Goal: Communication & Community: Share content

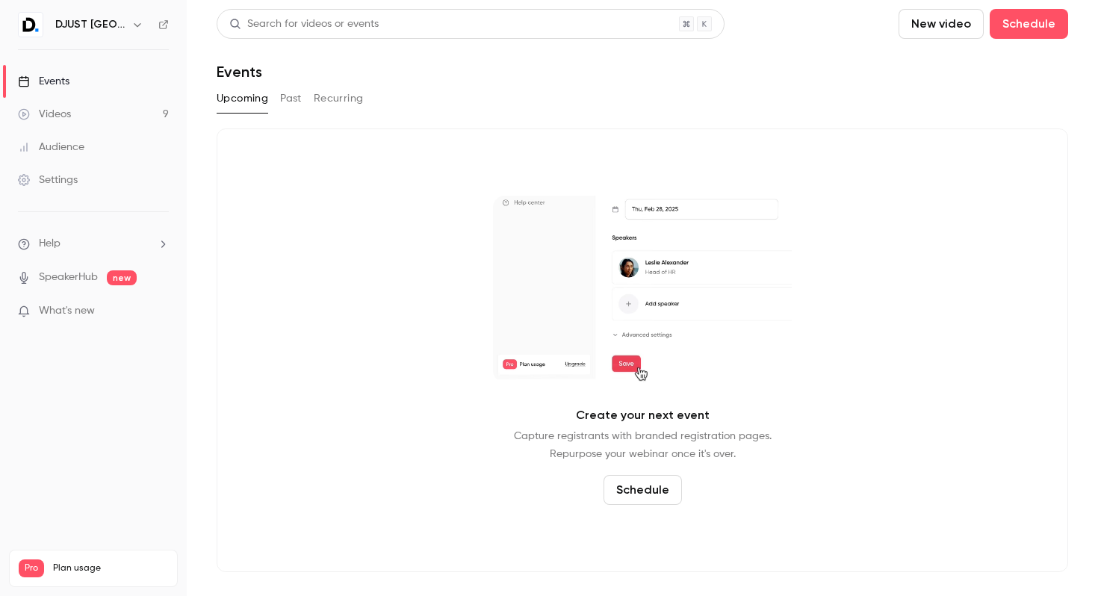
click at [104, 107] on link "Videos 9" at bounding box center [93, 114] width 187 height 33
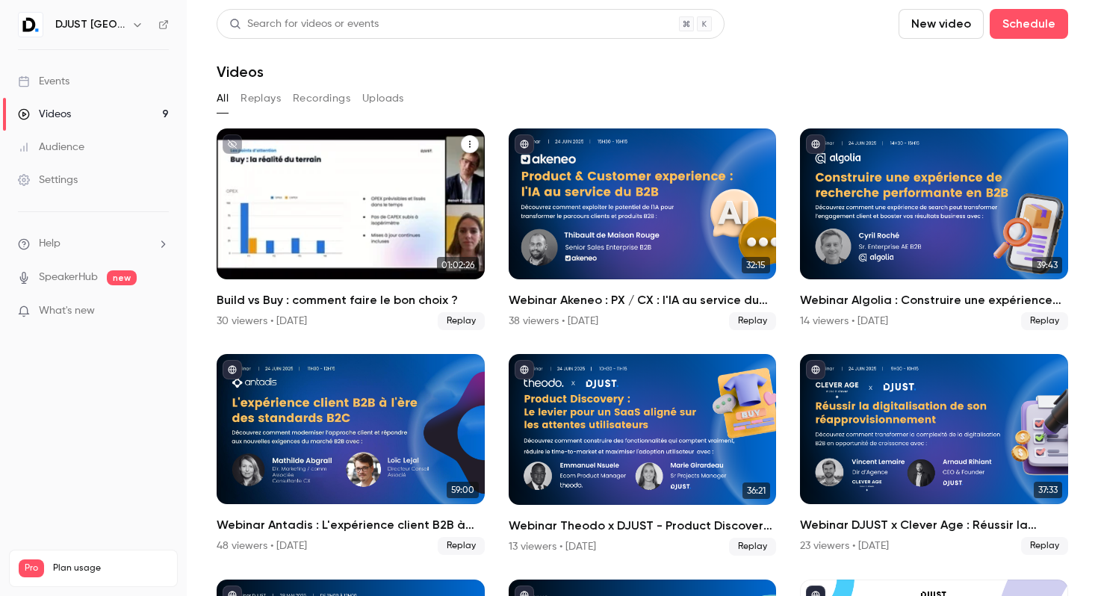
click at [319, 189] on div "Build vs Buy : comment faire le bon choix ?" at bounding box center [351, 203] width 268 height 151
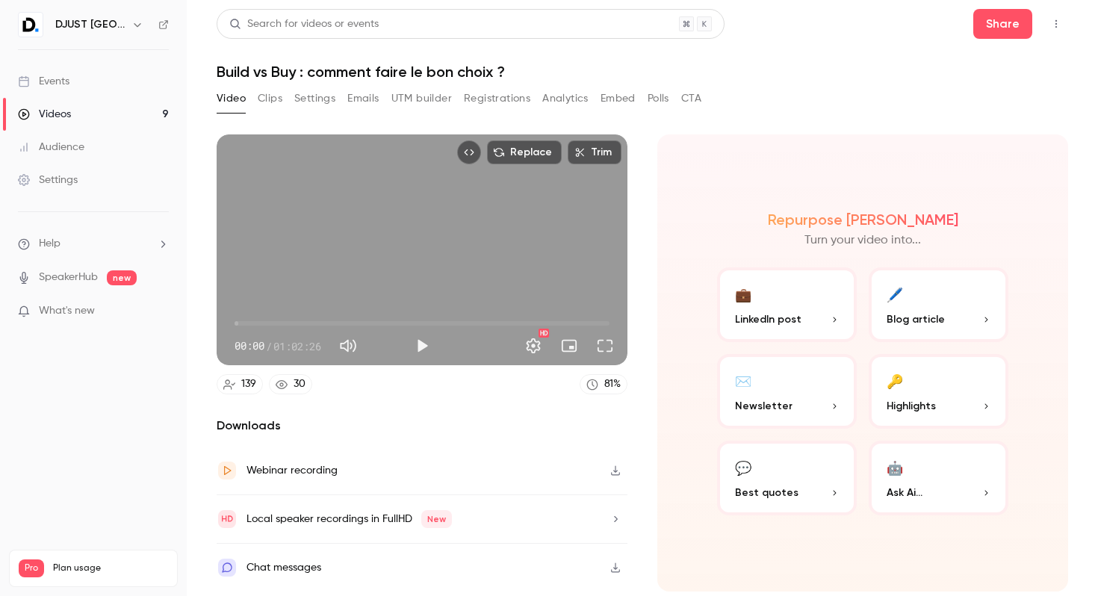
click at [765, 482] on button "💬 Best quotes" at bounding box center [787, 478] width 140 height 75
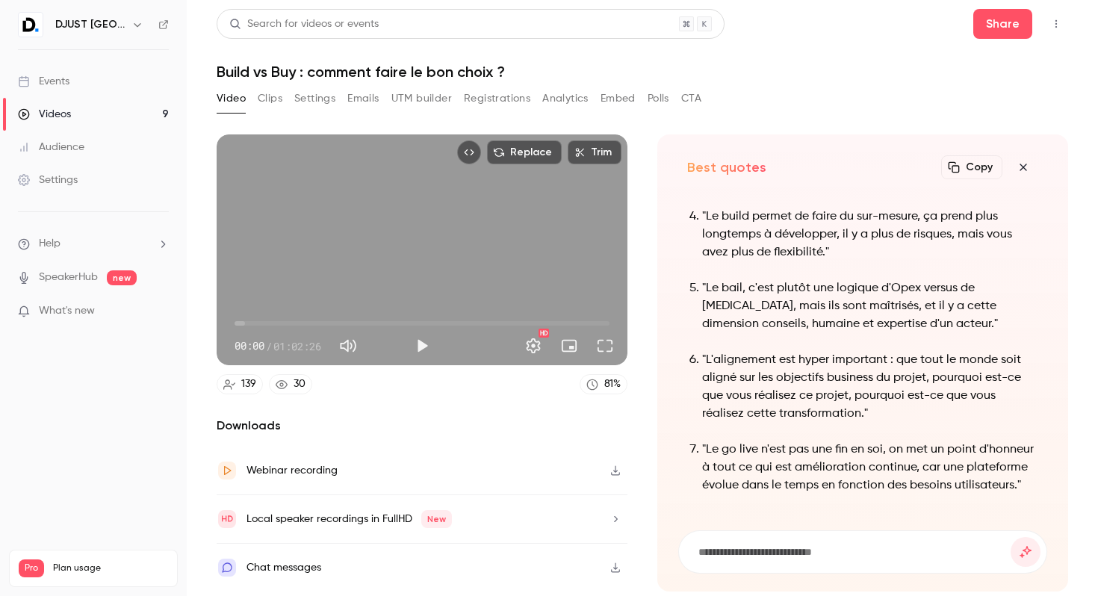
click at [1022, 168] on icon "button" at bounding box center [1022, 167] width 7 height 7
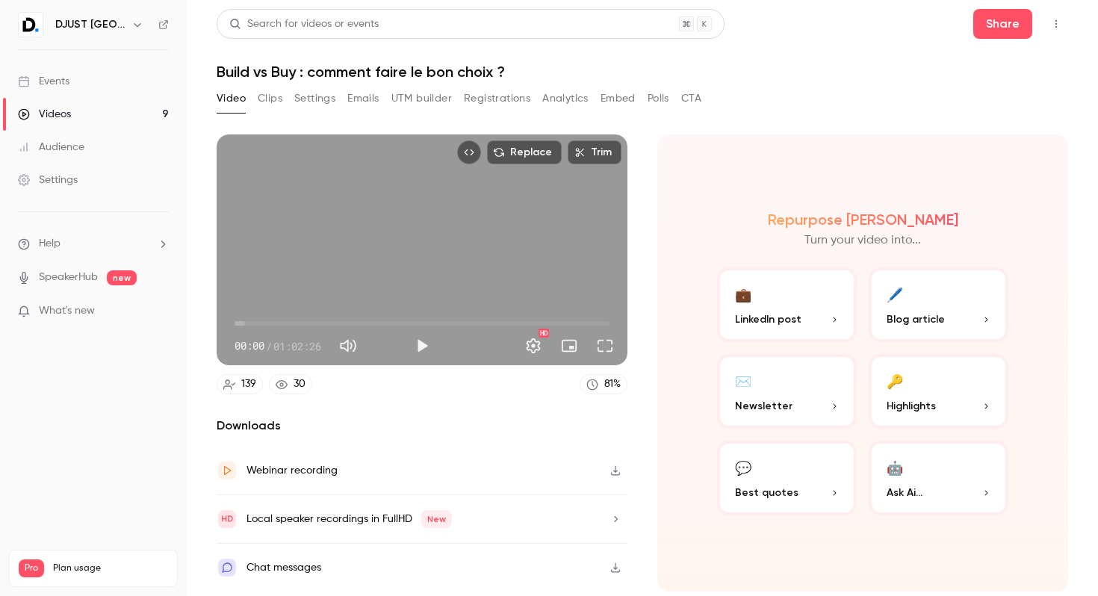
click at [784, 316] on span "LinkedIn post" at bounding box center [768, 319] width 66 height 16
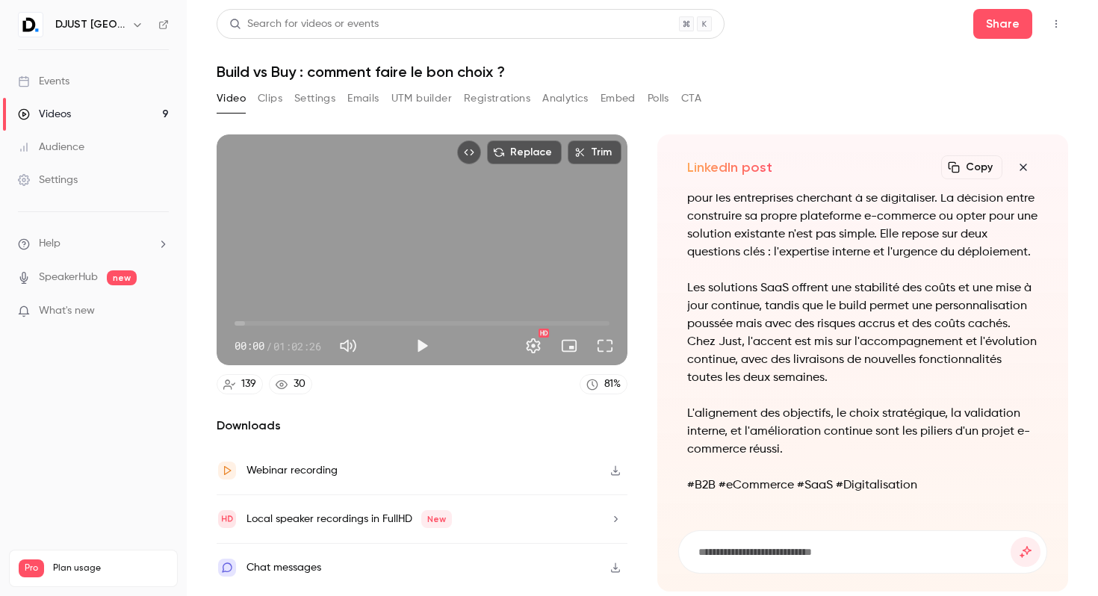
click at [594, 151] on button "Trim" at bounding box center [594, 152] width 54 height 24
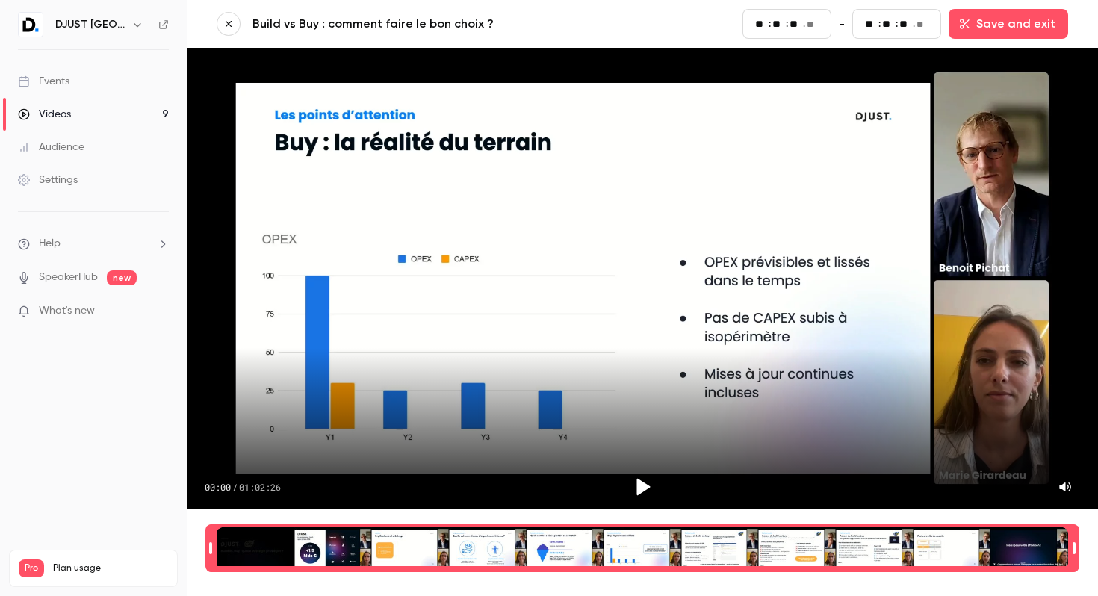
click at [226, 22] on icon "button" at bounding box center [228, 24] width 6 height 6
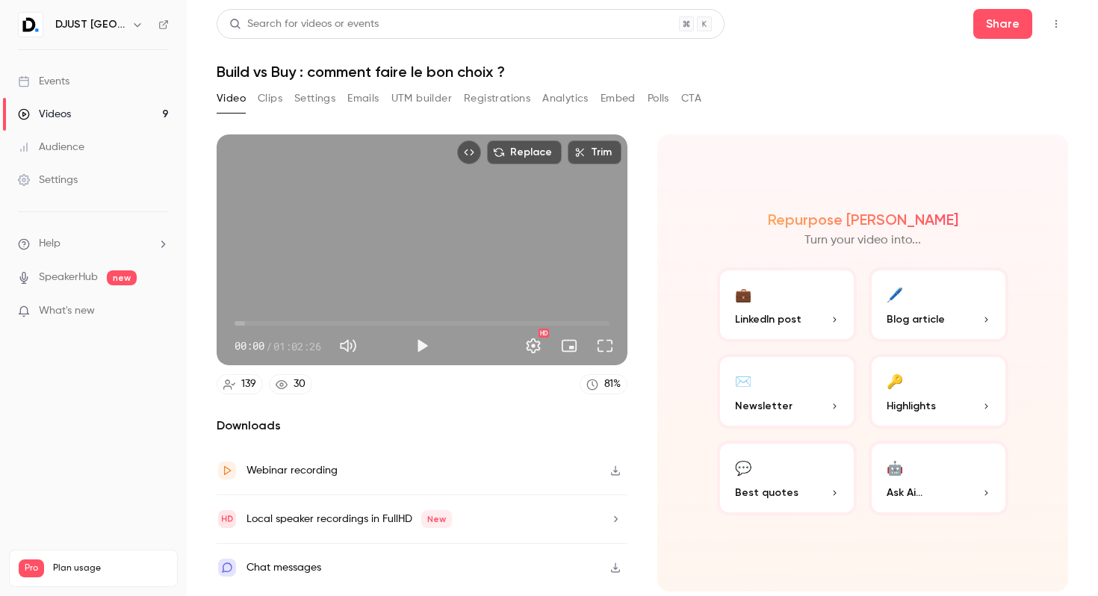
click at [272, 101] on button "Clips" at bounding box center [270, 99] width 25 height 24
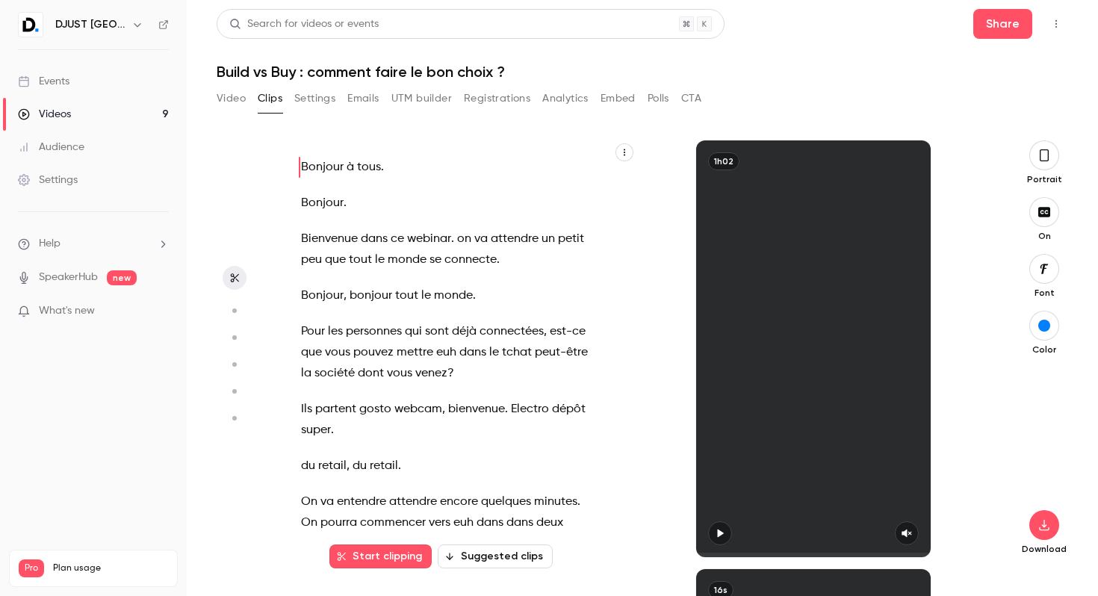
click at [298, 101] on button "Settings" at bounding box center [314, 99] width 41 height 24
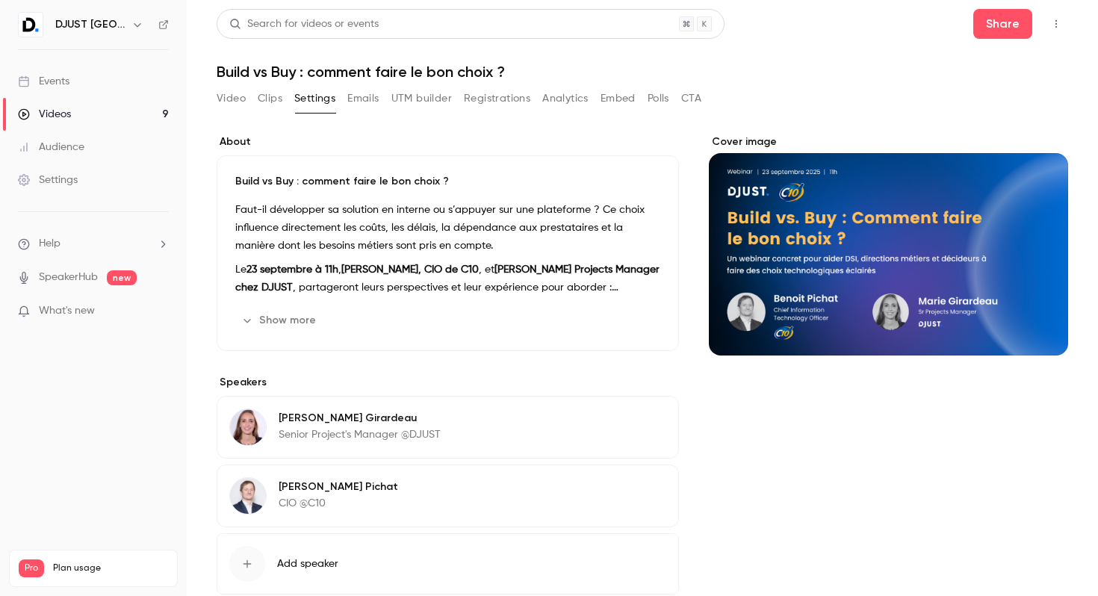
click at [261, 99] on button "Clips" at bounding box center [270, 99] width 25 height 24
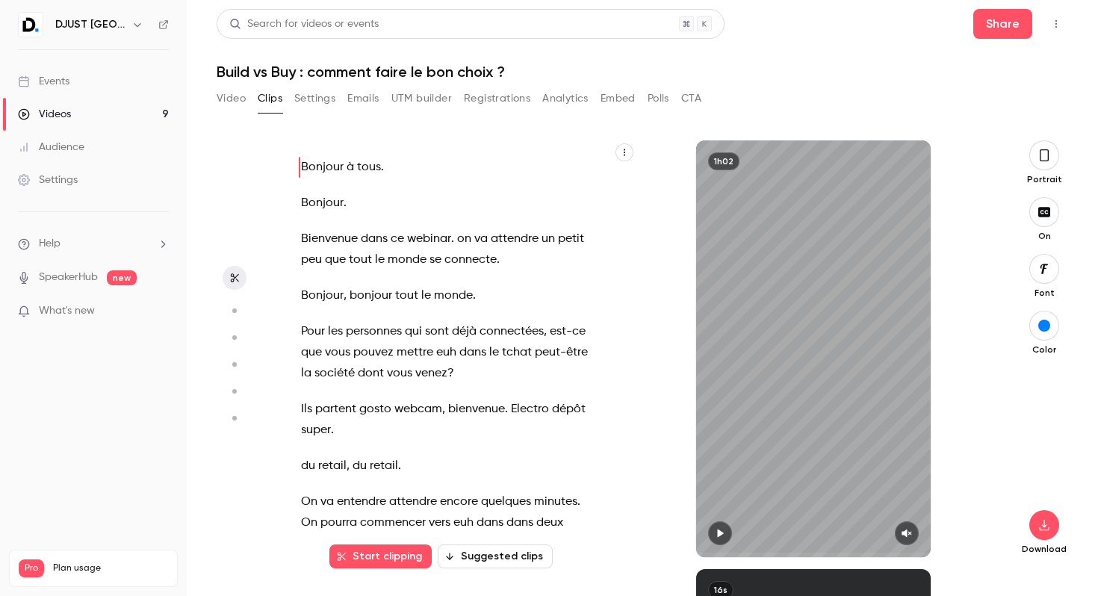
click at [411, 555] on button "Start clipping" at bounding box center [380, 556] width 102 height 24
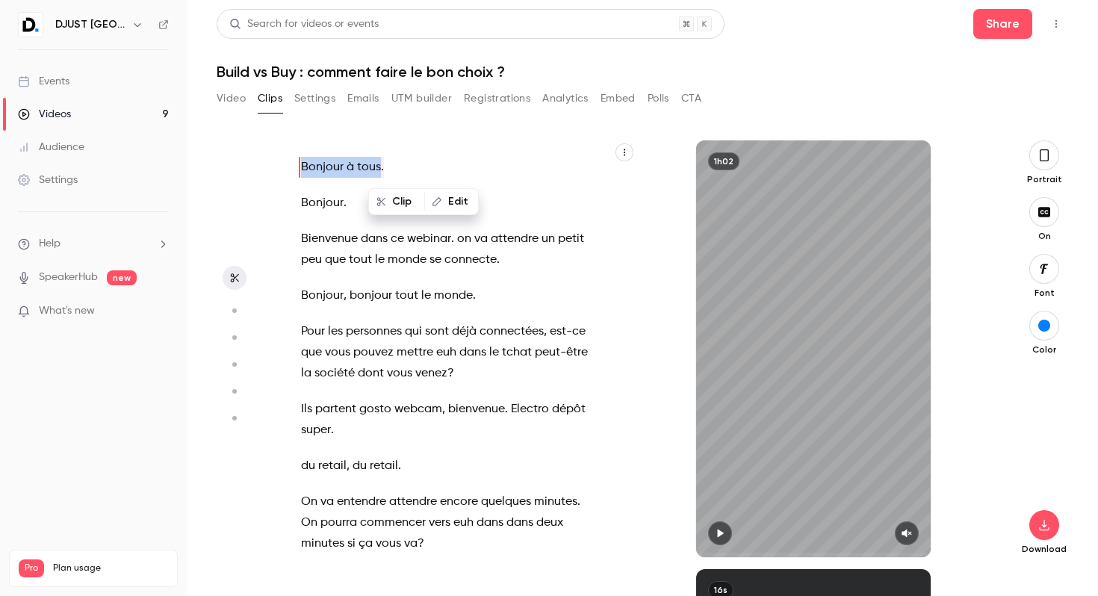
click at [401, 200] on button "Clip" at bounding box center [397, 202] width 54 height 24
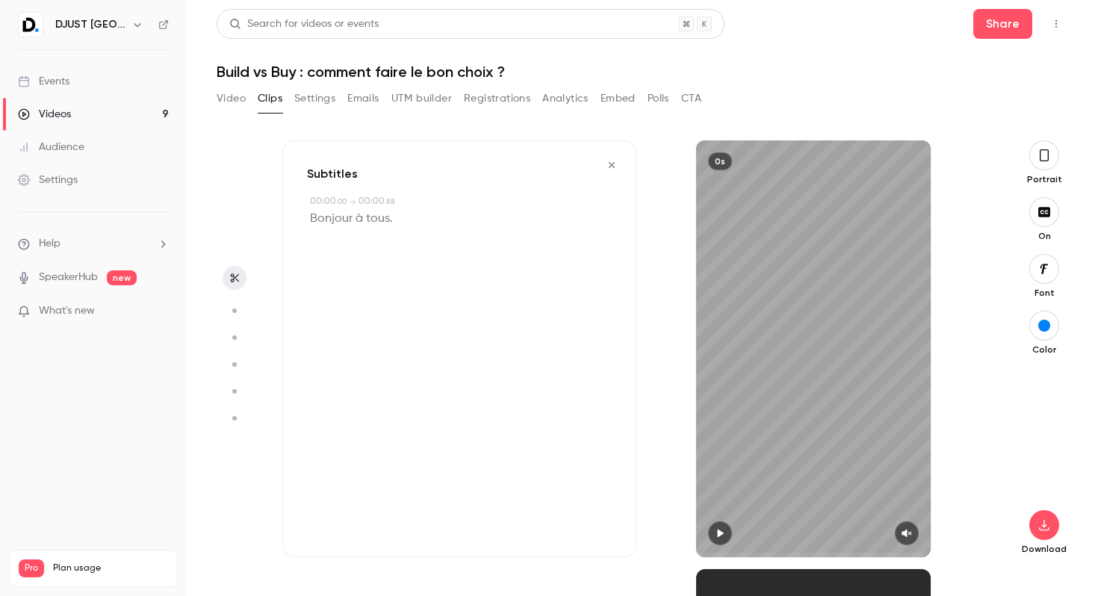
click at [575, 202] on div "00:00 . 00 → 00:00 . 88" at bounding box center [461, 201] width 302 height 13
click at [620, 164] on button "button" at bounding box center [612, 165] width 24 height 24
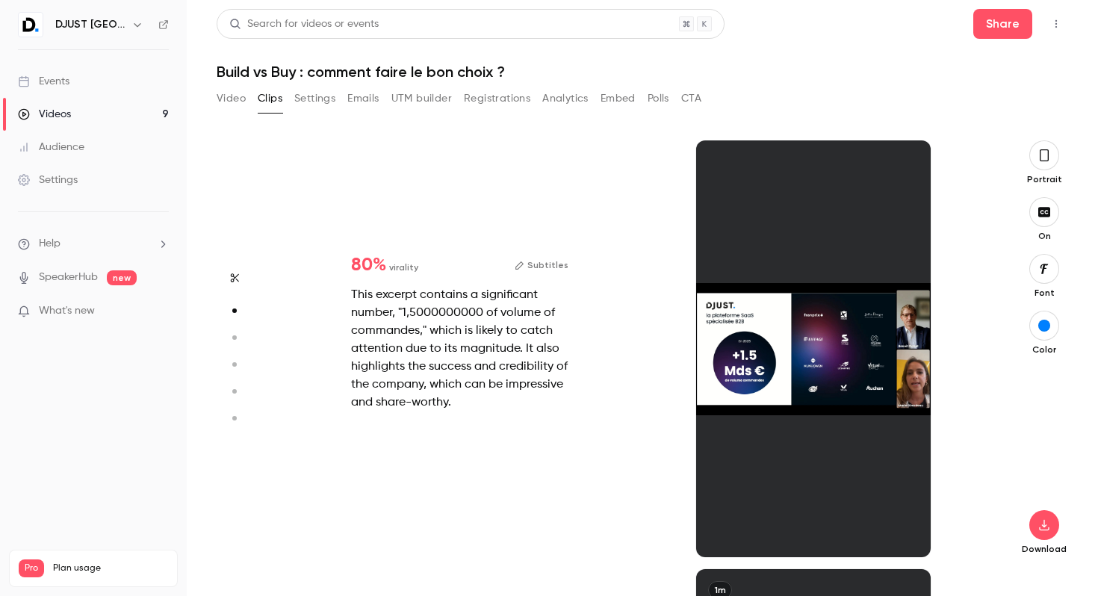
scroll to position [429, 0]
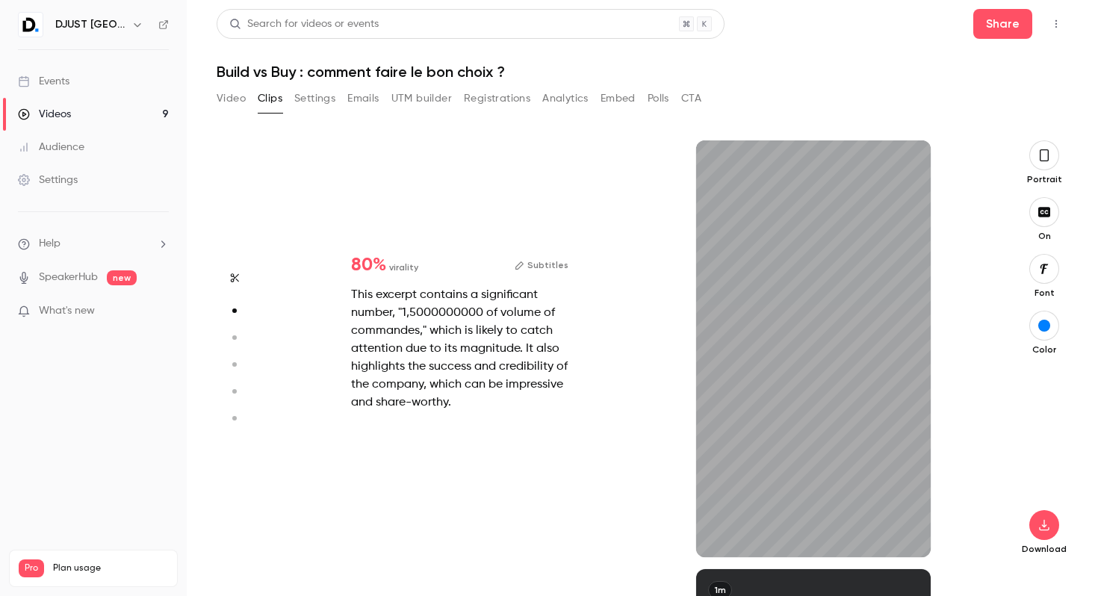
click at [1039, 158] on icon "button" at bounding box center [1044, 155] width 12 height 16
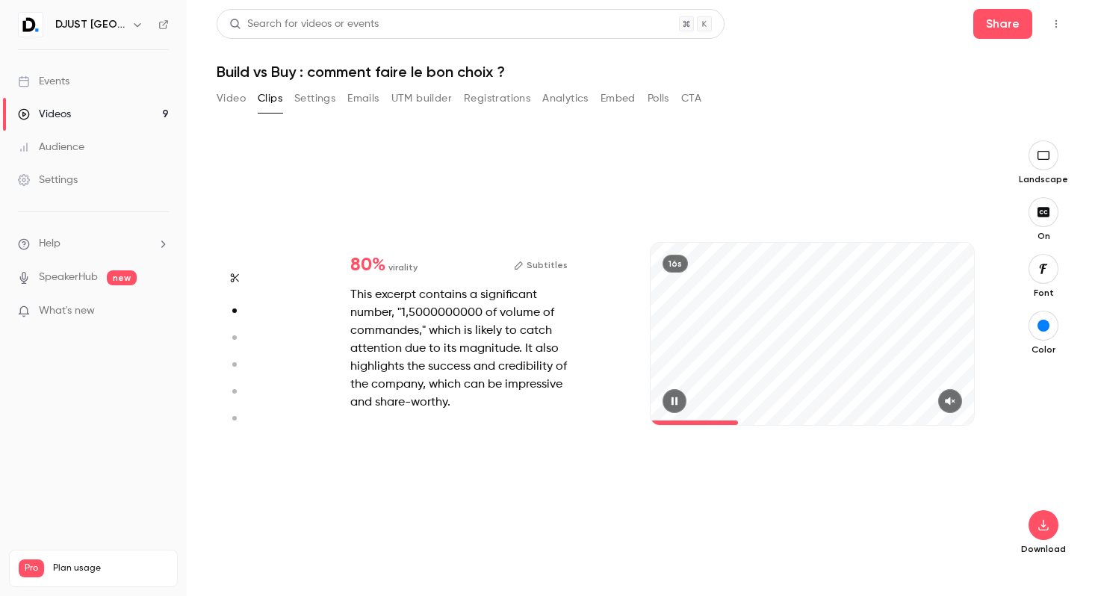
type input "*"
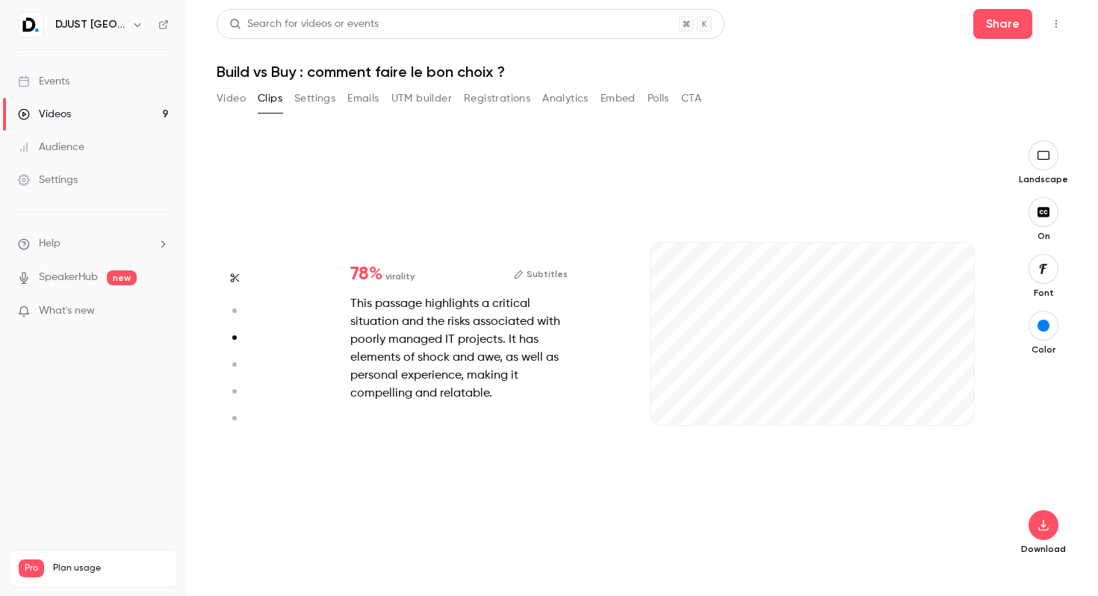
scroll to position [857, 0]
click at [946, 402] on icon "button" at bounding box center [949, 401] width 10 height 8
click at [671, 394] on button "button" at bounding box center [674, 401] width 24 height 24
type input "*"
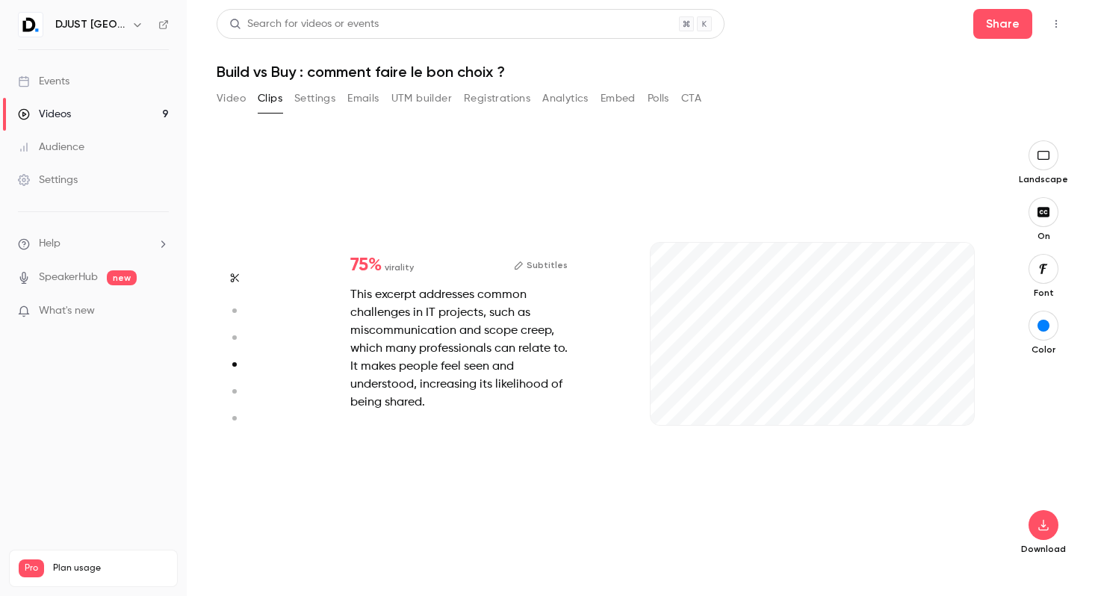
type input "*"
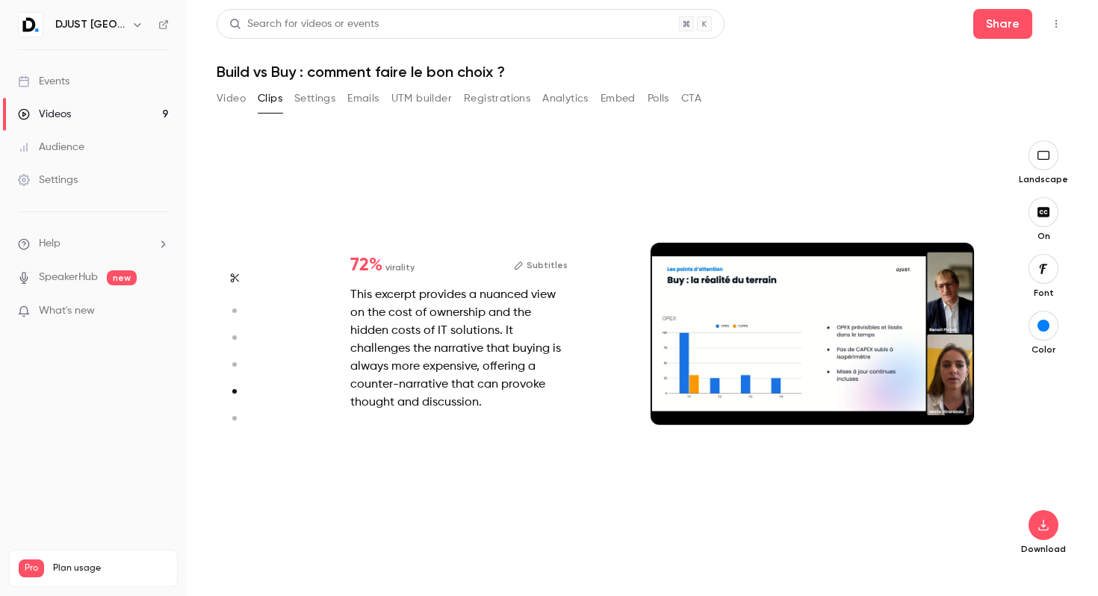
scroll to position [1714, 0]
click at [818, 361] on div at bounding box center [811, 334] width 323 height 182
click at [926, 409] on div at bounding box center [811, 334] width 323 height 182
click at [709, 388] on div at bounding box center [811, 334] width 323 height 182
click at [727, 270] on div at bounding box center [811, 334] width 323 height 182
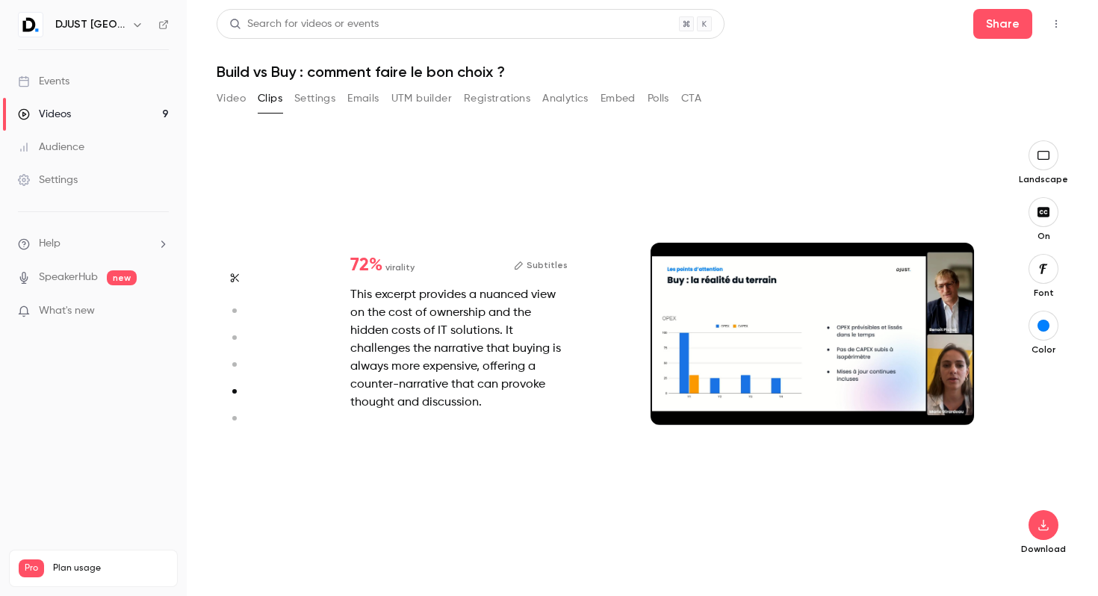
click at [727, 270] on div at bounding box center [811, 334] width 323 height 182
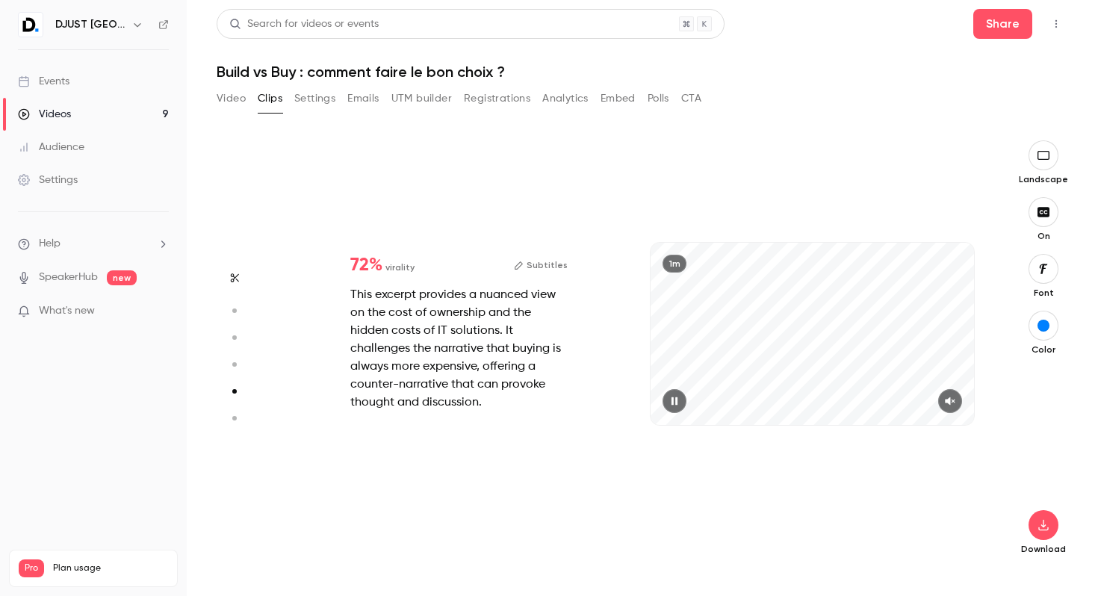
click at [731, 317] on div "1m" at bounding box center [811, 334] width 323 height 182
click at [668, 399] on icon "button" at bounding box center [674, 401] width 12 height 10
click at [952, 402] on icon "button" at bounding box center [950, 401] width 12 height 10
click at [675, 401] on icon "button" at bounding box center [674, 401] width 12 height 10
click at [735, 300] on div "1m" at bounding box center [811, 334] width 323 height 182
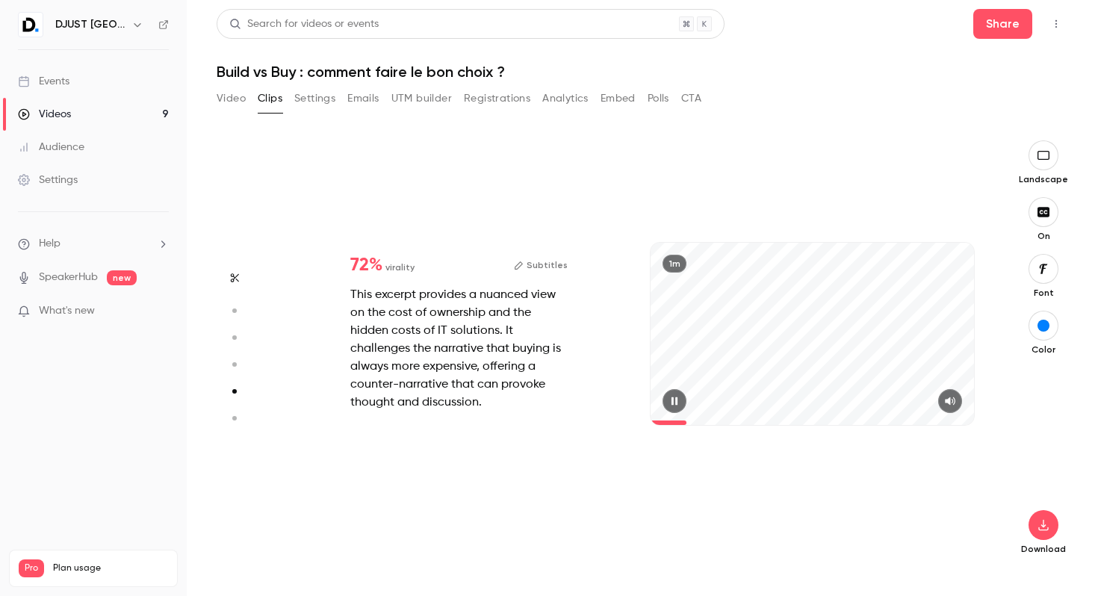
click at [735, 300] on div "1m" at bounding box center [811, 334] width 323 height 182
click at [1042, 332] on button "button" at bounding box center [1043, 326] width 30 height 30
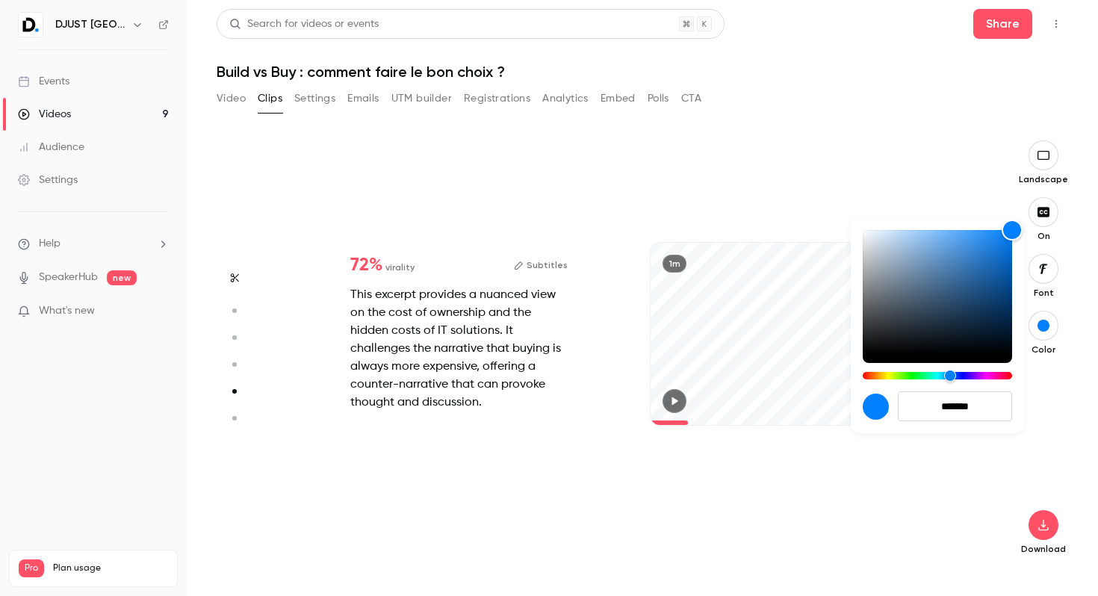
click at [1042, 328] on div at bounding box center [549, 298] width 1098 height 596
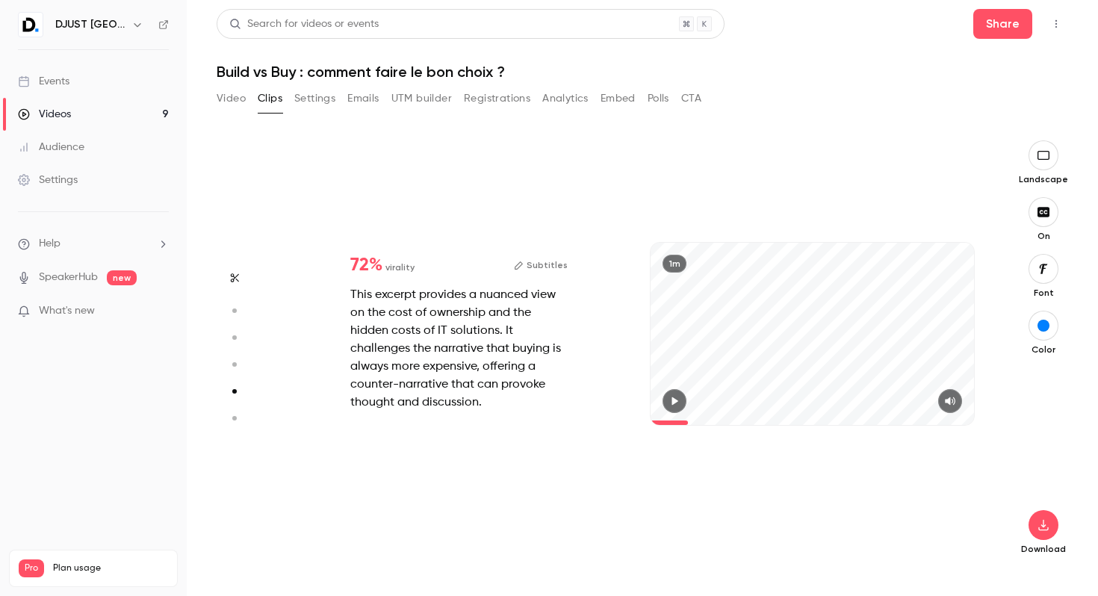
click at [877, 343] on div "1m" at bounding box center [811, 334] width 323 height 182
click at [779, 361] on div "1m" at bounding box center [811, 334] width 323 height 182
type input "*"
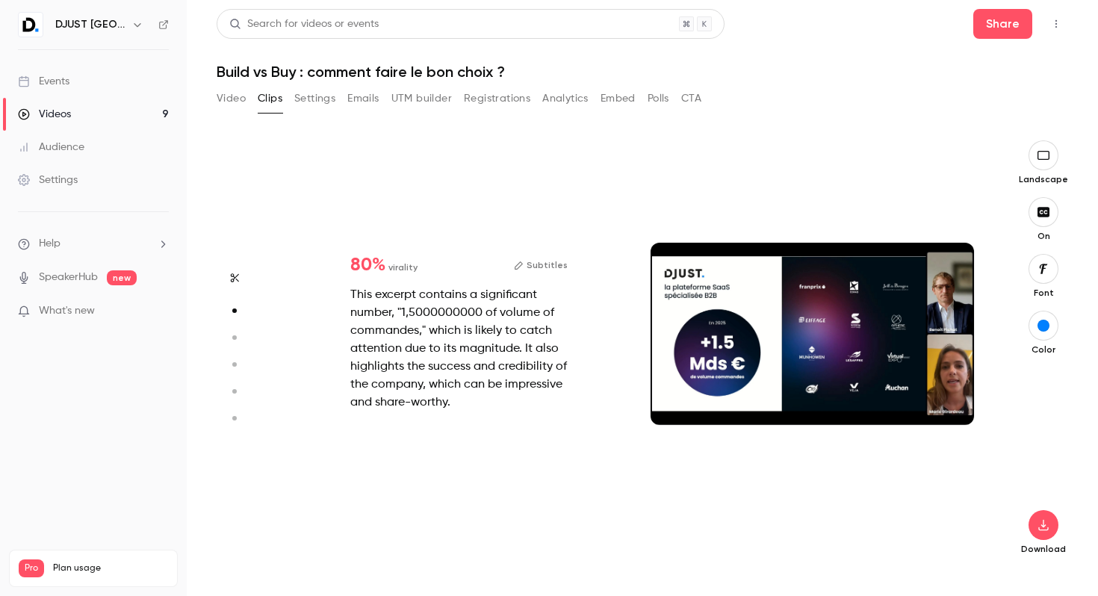
scroll to position [429, 0]
click at [927, 402] on div at bounding box center [811, 334] width 323 height 182
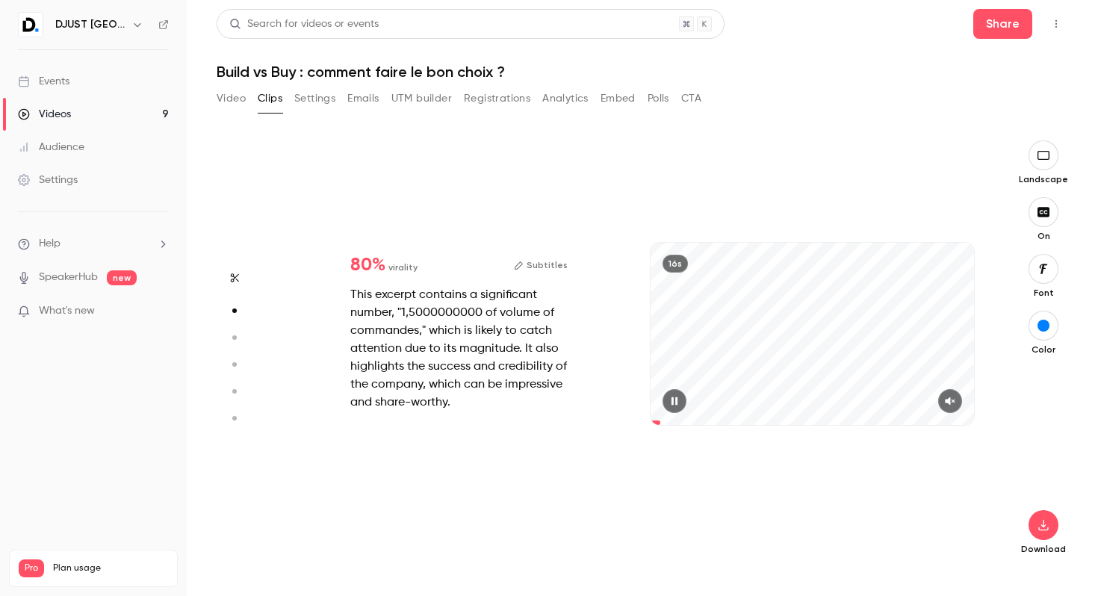
click at [944, 399] on button "button" at bounding box center [950, 401] width 24 height 24
click at [673, 402] on icon "button" at bounding box center [674, 401] width 6 height 8
type input "*"
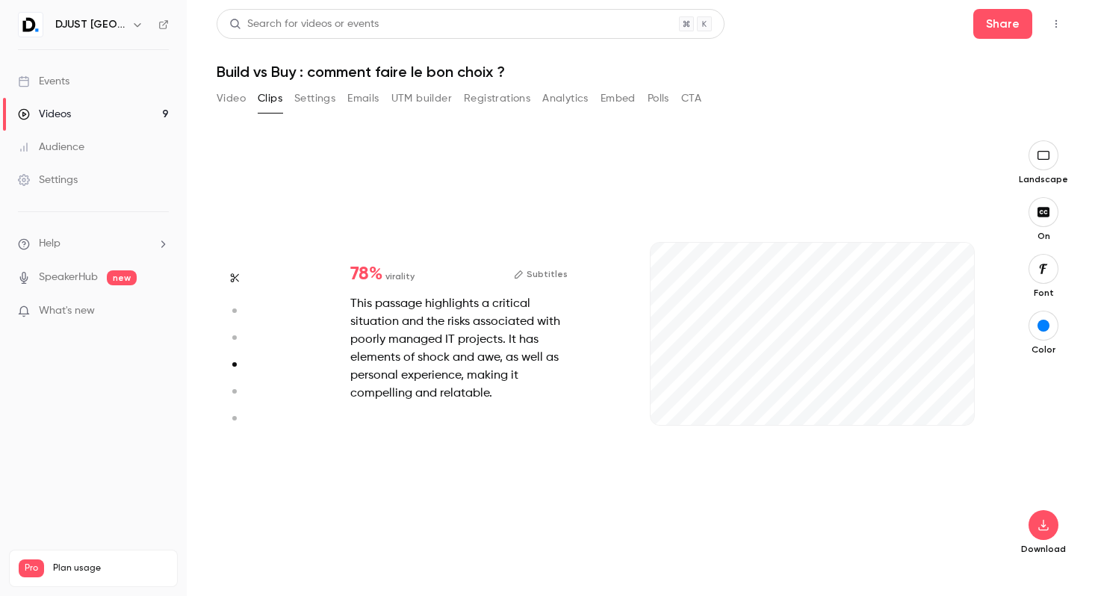
type input "*"
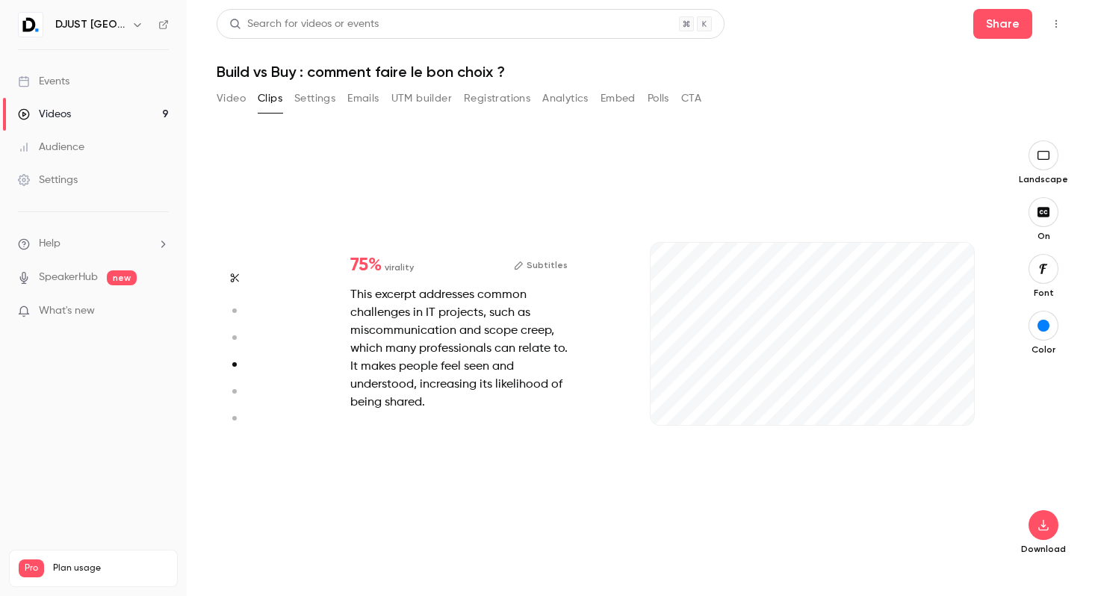
scroll to position [1286, 0]
click at [950, 398] on icon "button" at bounding box center [949, 401] width 10 height 8
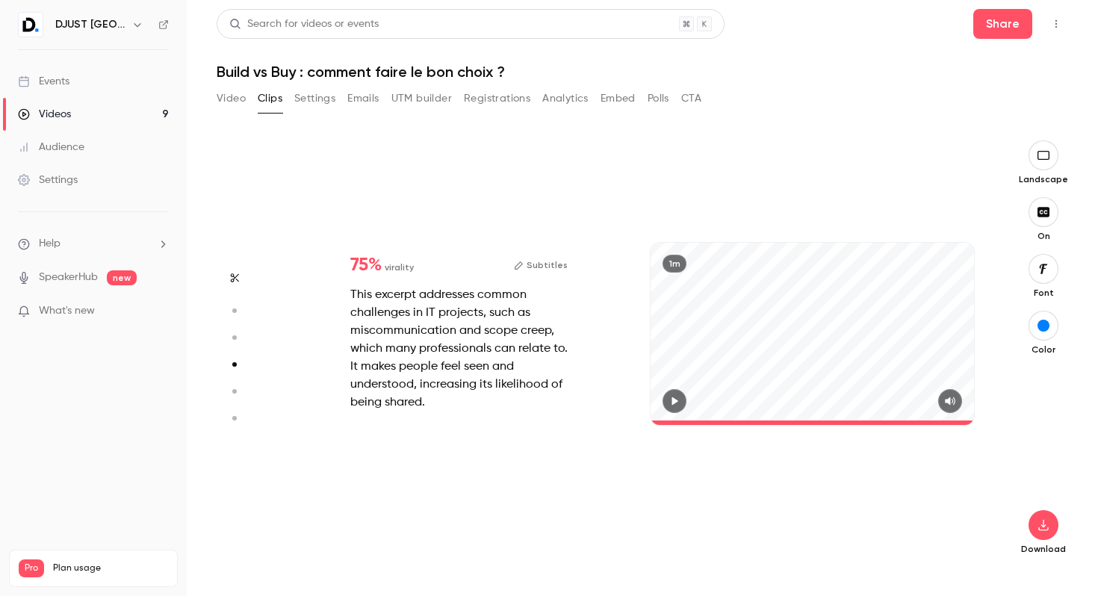
type input "*"
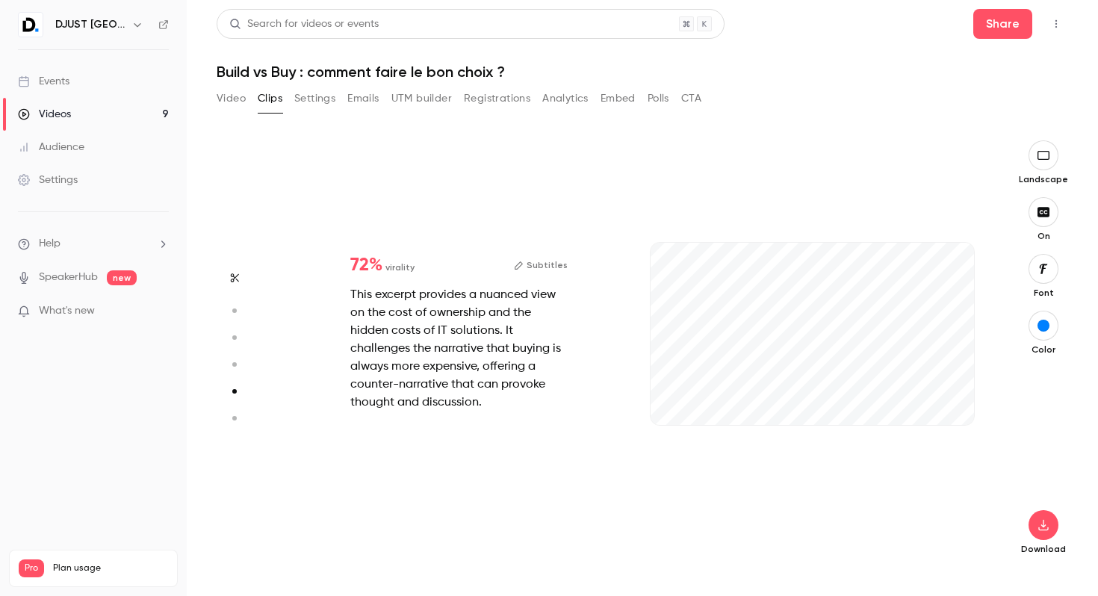
scroll to position [1714, 0]
type input "*"
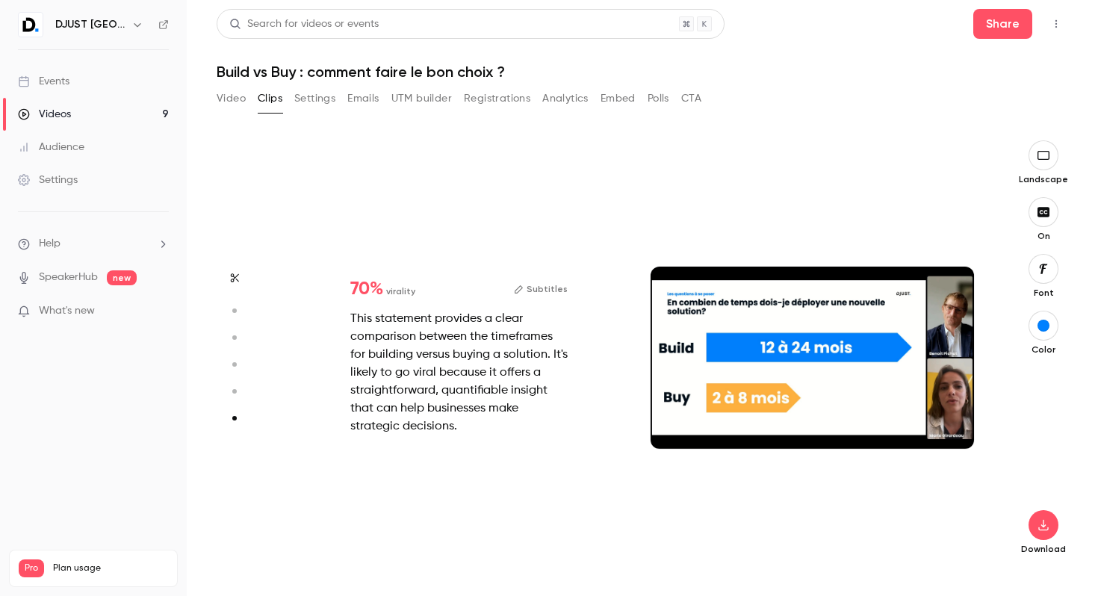
scroll to position [2119, 0]
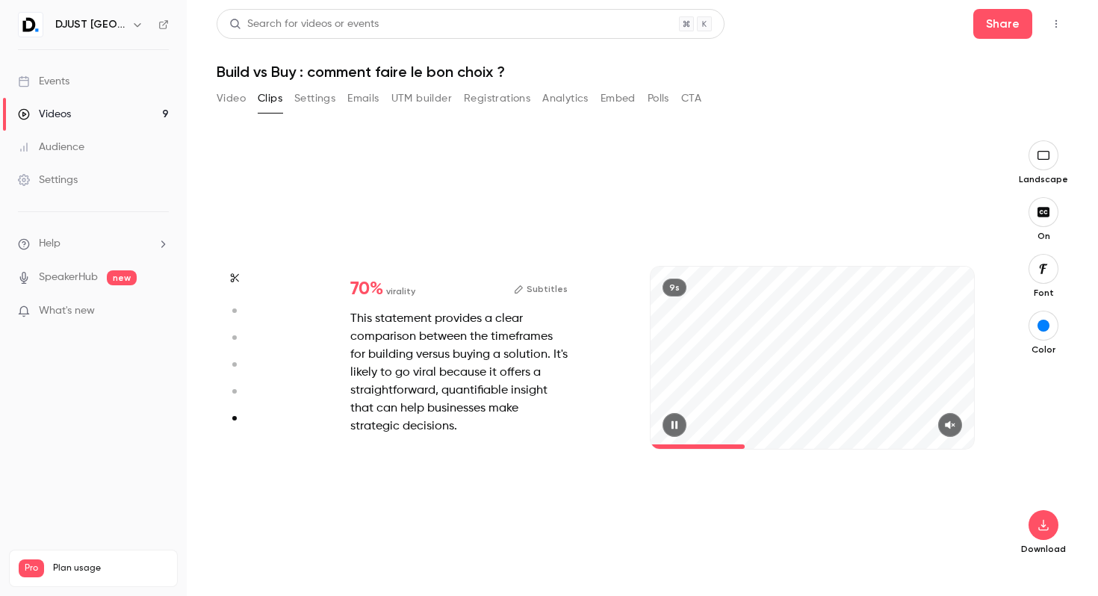
click at [949, 427] on icon "button" at bounding box center [949, 425] width 10 height 8
click at [473, 380] on div "This statement provides a clear comparison between the timeframes for building …" at bounding box center [458, 372] width 217 height 125
click at [532, 296] on button "Subtitles" at bounding box center [541, 289] width 54 height 18
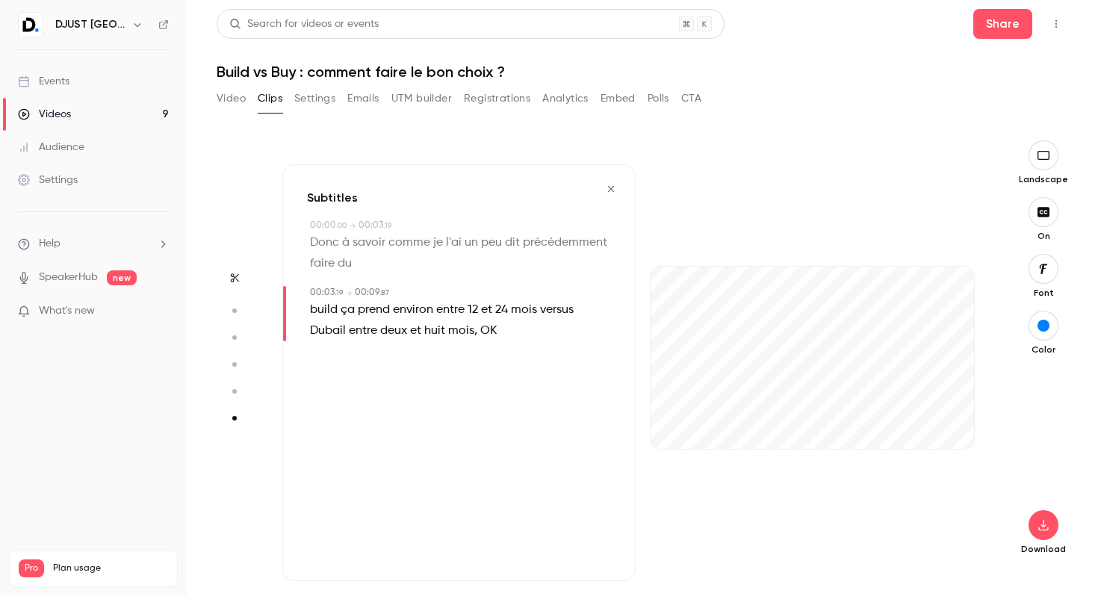
click at [491, 326] on span "OK" at bounding box center [488, 330] width 16 height 21
click at [488, 365] on button "Edit" at bounding box center [484, 358] width 52 height 24
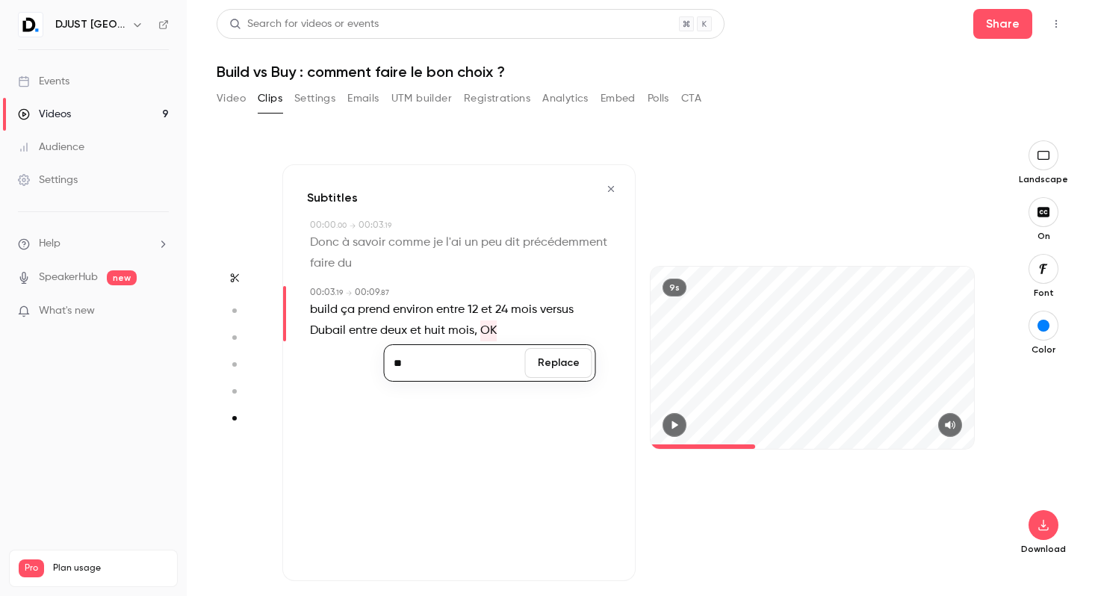
click at [495, 333] on span "OK" at bounding box center [488, 330] width 16 height 21
click at [567, 358] on button "Replace" at bounding box center [558, 363] width 67 height 30
type input "***"
click at [511, 332] on p "build ça prend environ entre 12 et 24 mois versus Dubail entre deux et huit moi…" at bounding box center [460, 320] width 301 height 42
click at [488, 362] on button "Edit" at bounding box center [484, 358] width 52 height 24
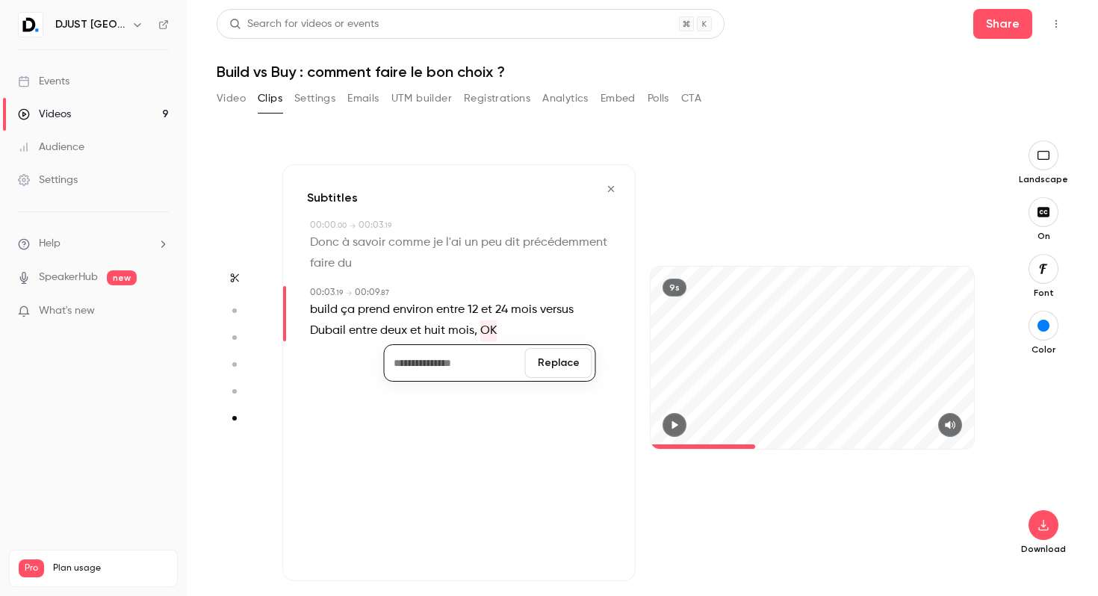
click at [563, 368] on button "Replace" at bounding box center [558, 363] width 67 height 30
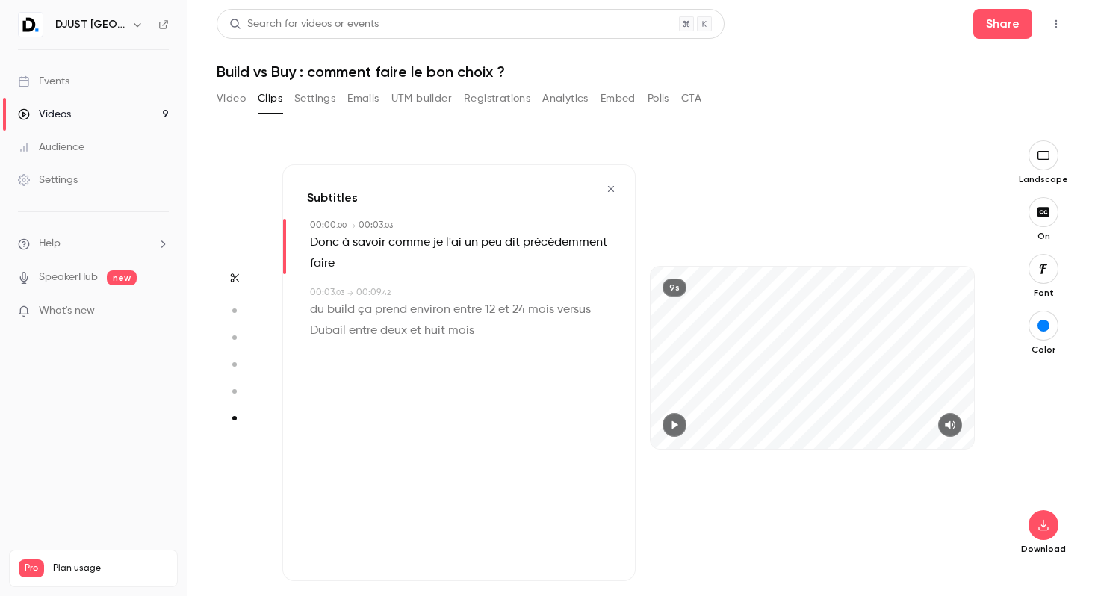
click at [490, 329] on p "du build ça prend environ entre 12 et 24 mois versus Dubail entre deux et huit …" at bounding box center [460, 320] width 301 height 42
type input "*"
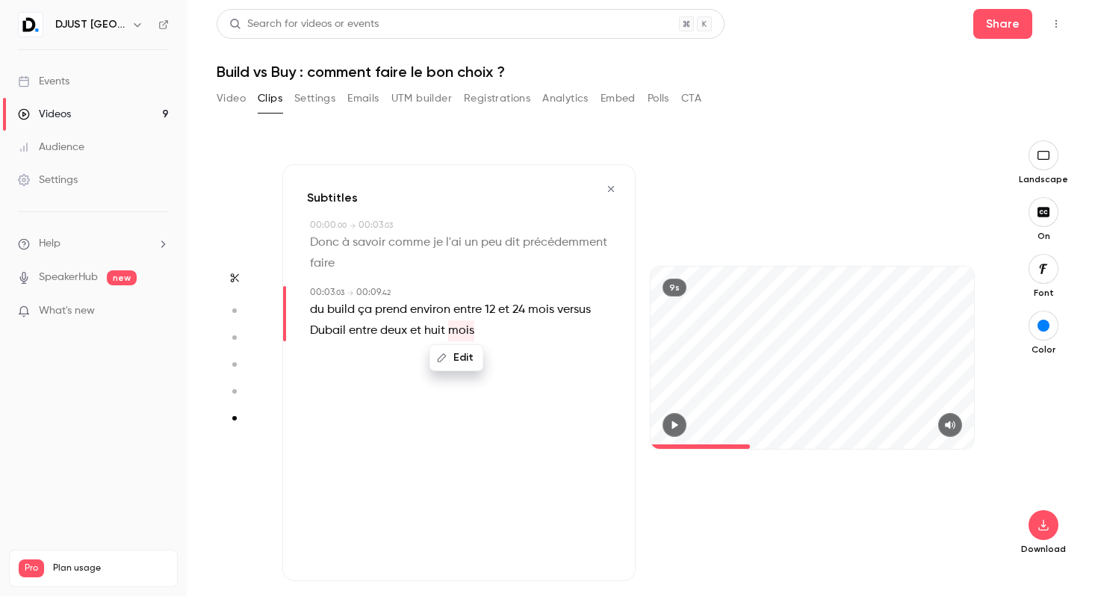
click at [477, 329] on p "du build ça prend environ entre 12 et 24 mois versus Dubail entre deux et huit …" at bounding box center [460, 320] width 301 height 42
click at [453, 369] on button "Edit" at bounding box center [457, 358] width 52 height 24
click at [438, 376] on input "****" at bounding box center [428, 363] width 134 height 30
type input "*****"
click at [540, 365] on button "Replace" at bounding box center [531, 363] width 67 height 30
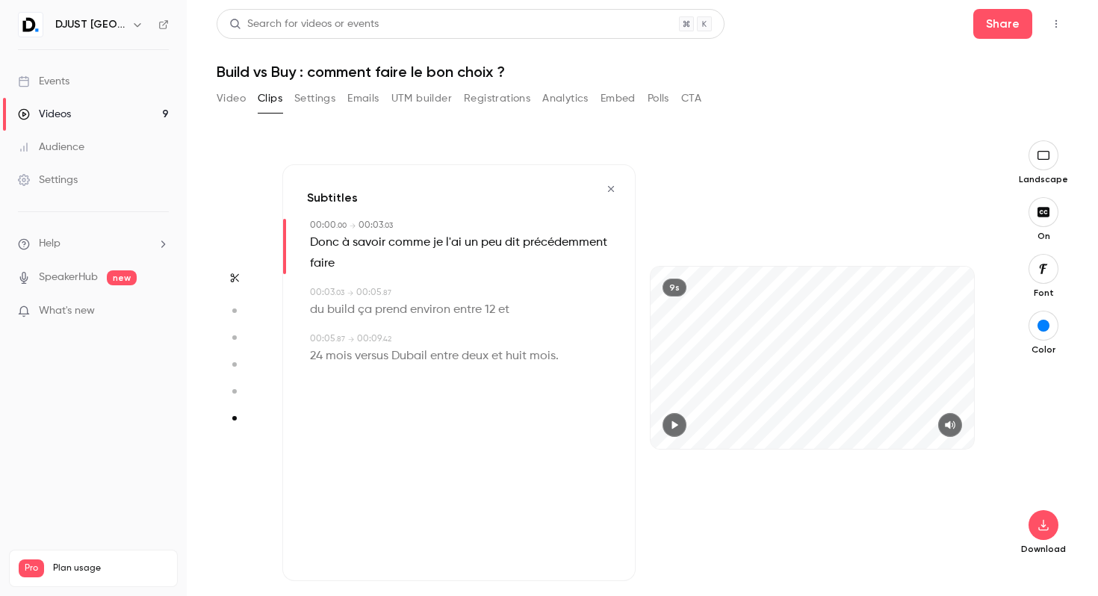
click at [674, 432] on button "button" at bounding box center [674, 425] width 24 height 24
click at [711, 445] on span at bounding box center [811, 446] width 323 height 4
drag, startPoint x: 709, startPoint y: 445, endPoint x: 663, endPoint y: 444, distance: 46.3
click at [663, 444] on span at bounding box center [674, 446] width 49 height 4
click at [356, 250] on span "savoir" at bounding box center [368, 242] width 33 height 21
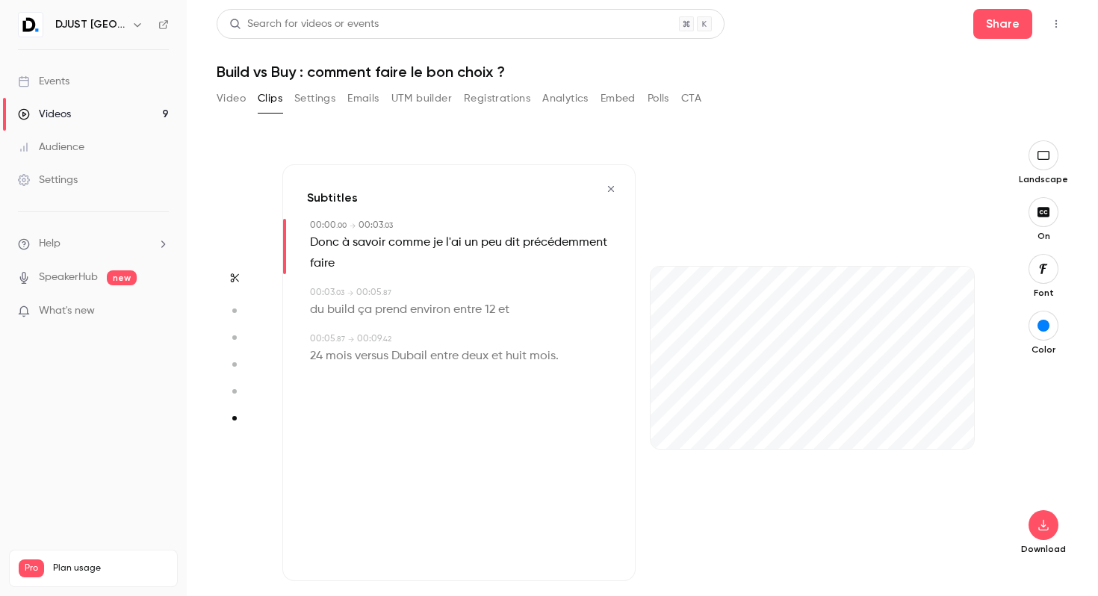
type input "*"
click at [341, 244] on span at bounding box center [340, 243] width 3 height 12
click at [317, 243] on span "Donc" at bounding box center [324, 242] width 29 height 21
click at [333, 266] on button "Edit" at bounding box center [319, 270] width 52 height 24
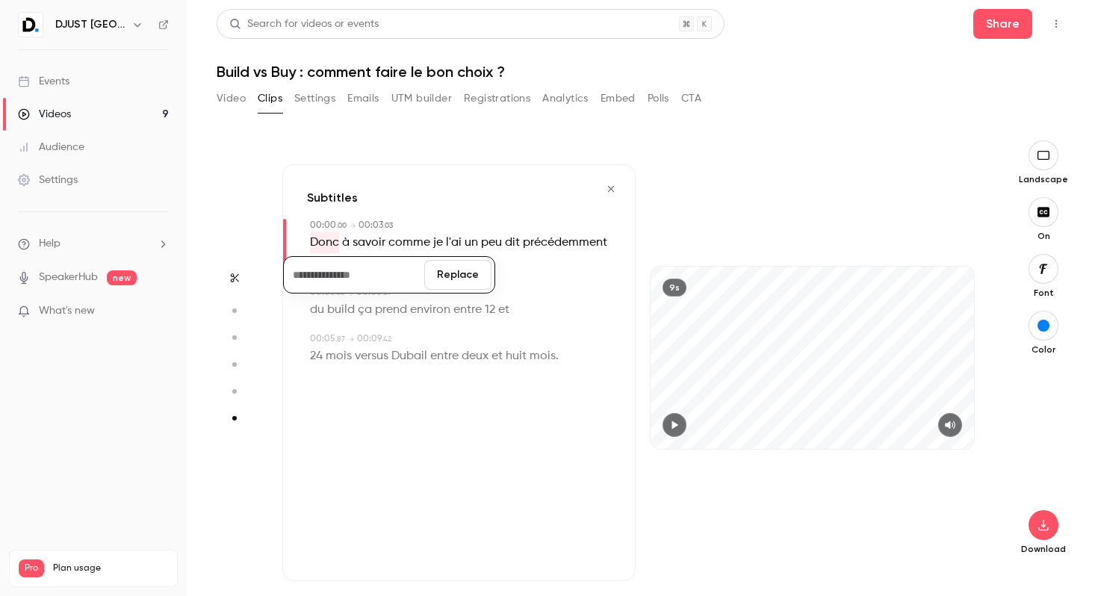
click at [463, 277] on button "Replace" at bounding box center [457, 275] width 67 height 30
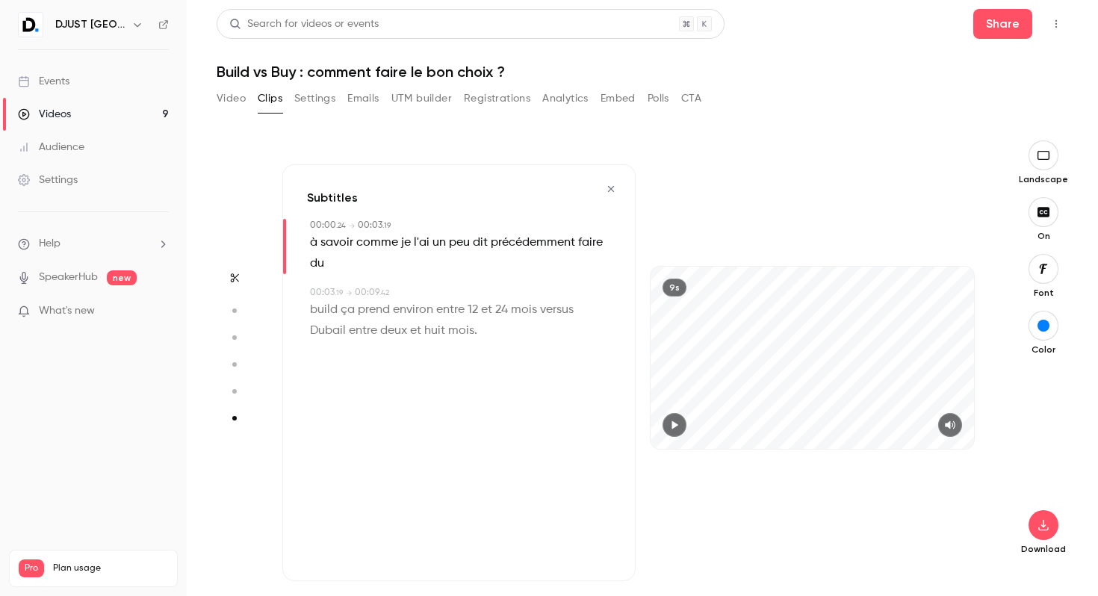
click at [313, 240] on span "à" at bounding box center [313, 242] width 7 height 21
type input "***"
click at [303, 272] on button "Edit" at bounding box center [309, 270] width 52 height 24
type input "*"
click at [457, 276] on button "Replace" at bounding box center [457, 275] width 67 height 30
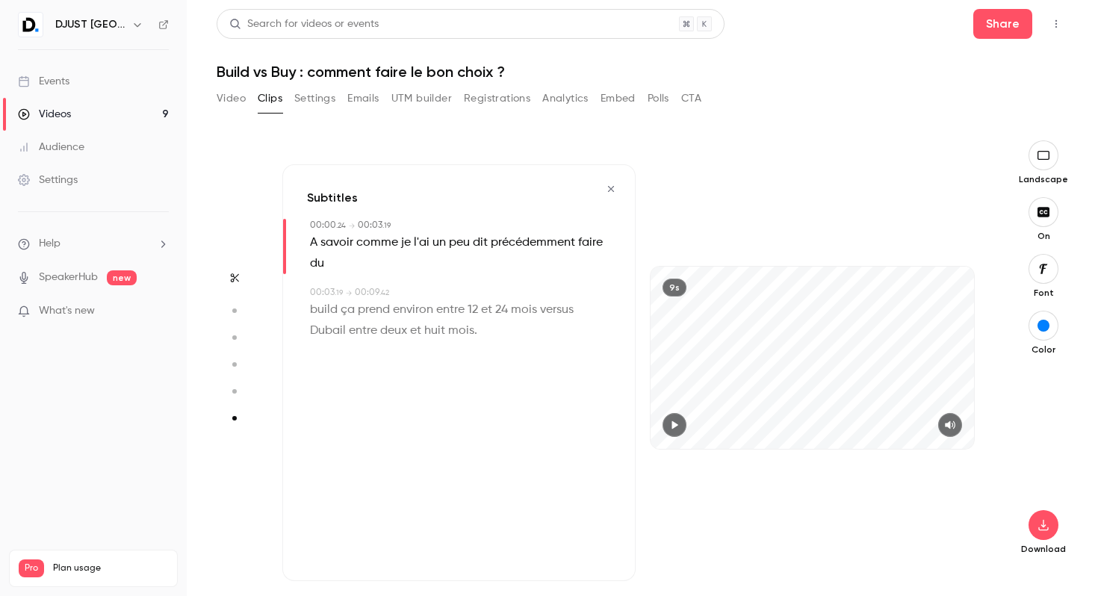
click at [667, 419] on button "button" at bounding box center [674, 425] width 24 height 24
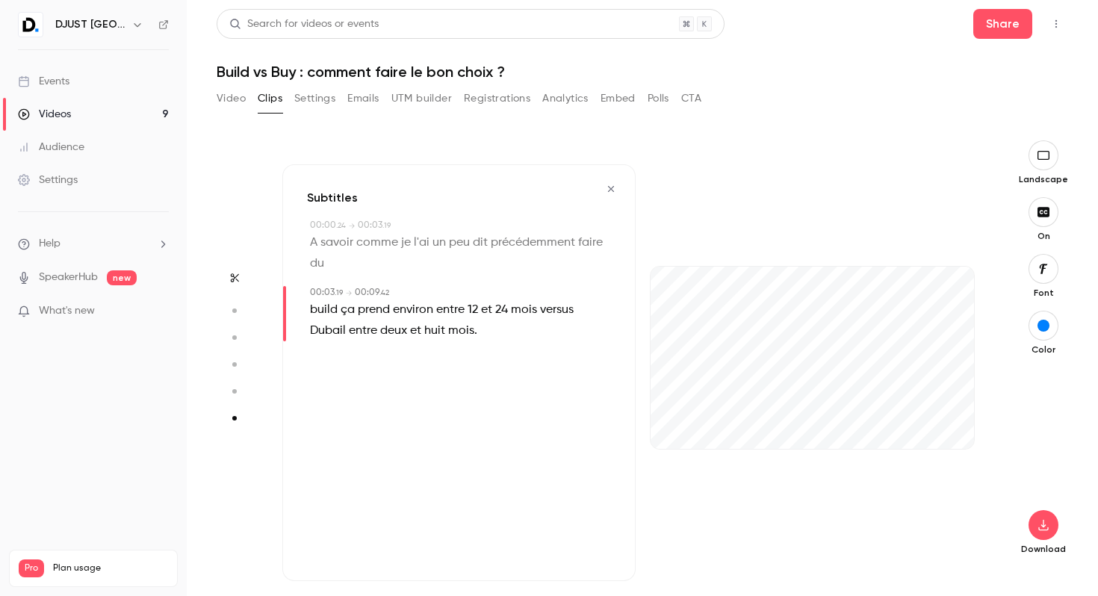
click at [430, 297] on div "00:03 . 19 → 00:09 . 42" at bounding box center [460, 292] width 301 height 13
type input "***"
click at [324, 328] on span "Dubail" at bounding box center [328, 330] width 36 height 21
click at [329, 355] on button "Edit" at bounding box center [323, 358] width 52 height 24
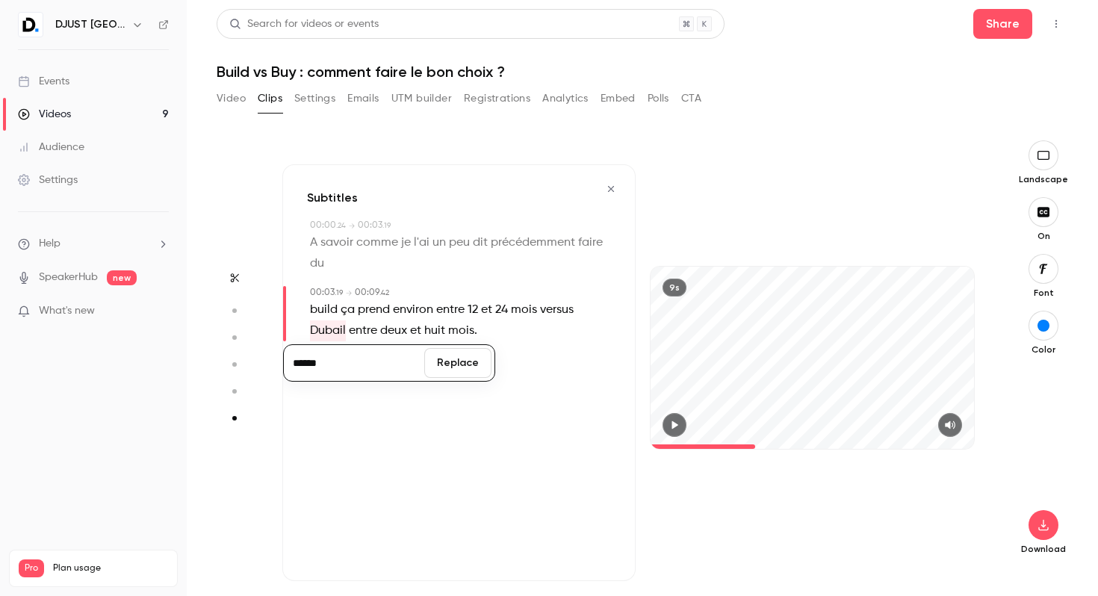
type input "******"
click at [441, 362] on button "Replace" at bounding box center [457, 363] width 67 height 30
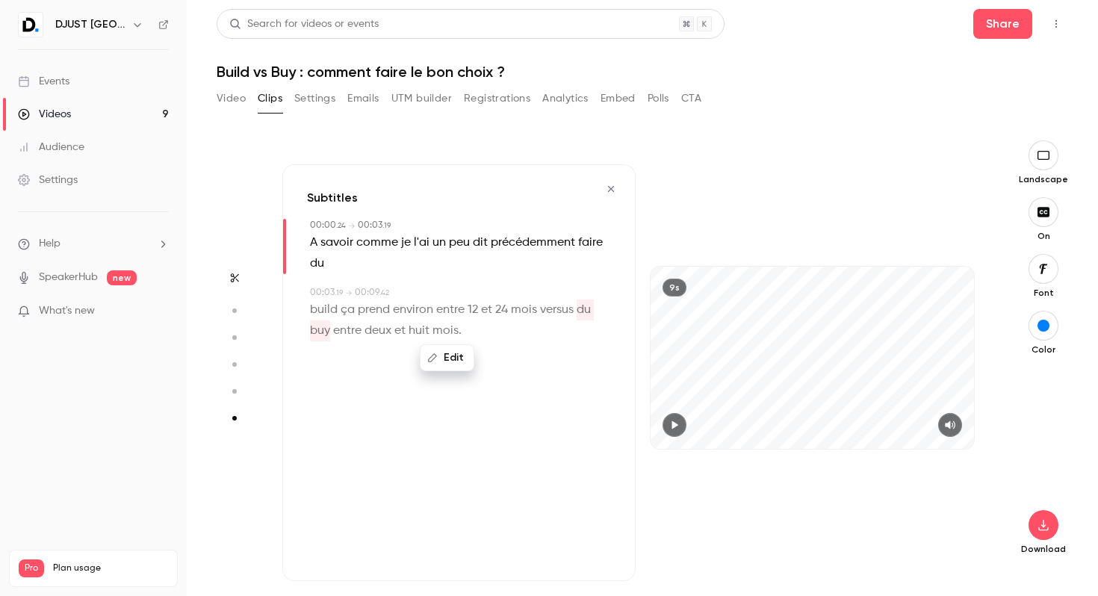
click at [673, 418] on button "button" at bounding box center [674, 425] width 24 height 24
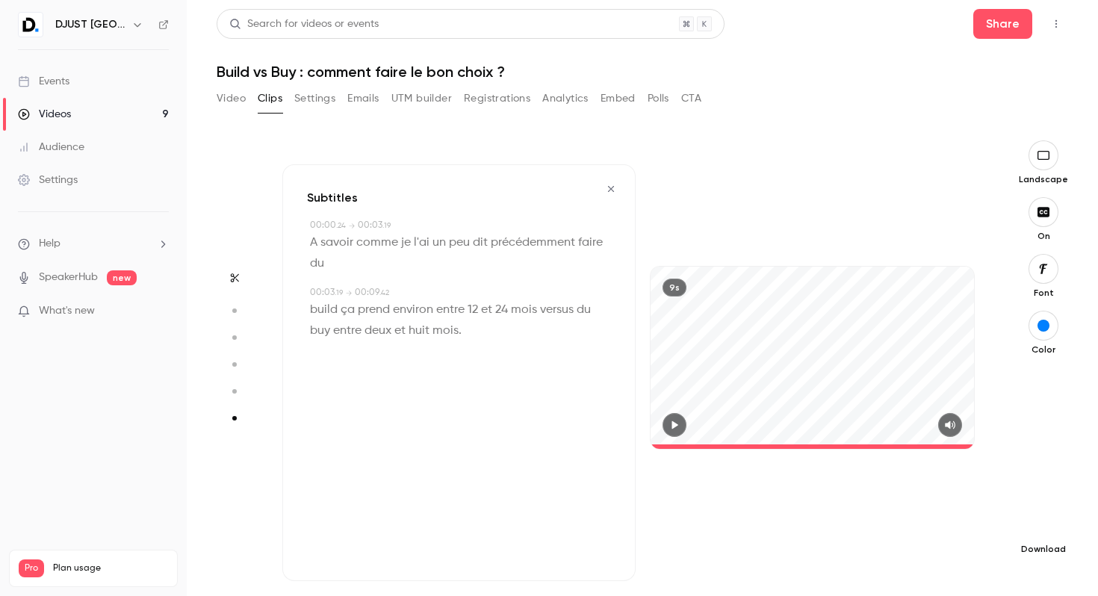
click at [1034, 521] on icon "button" at bounding box center [1043, 525] width 18 height 12
click at [926, 508] on span "High quality requires longer processing" at bounding box center [931, 511] width 170 height 15
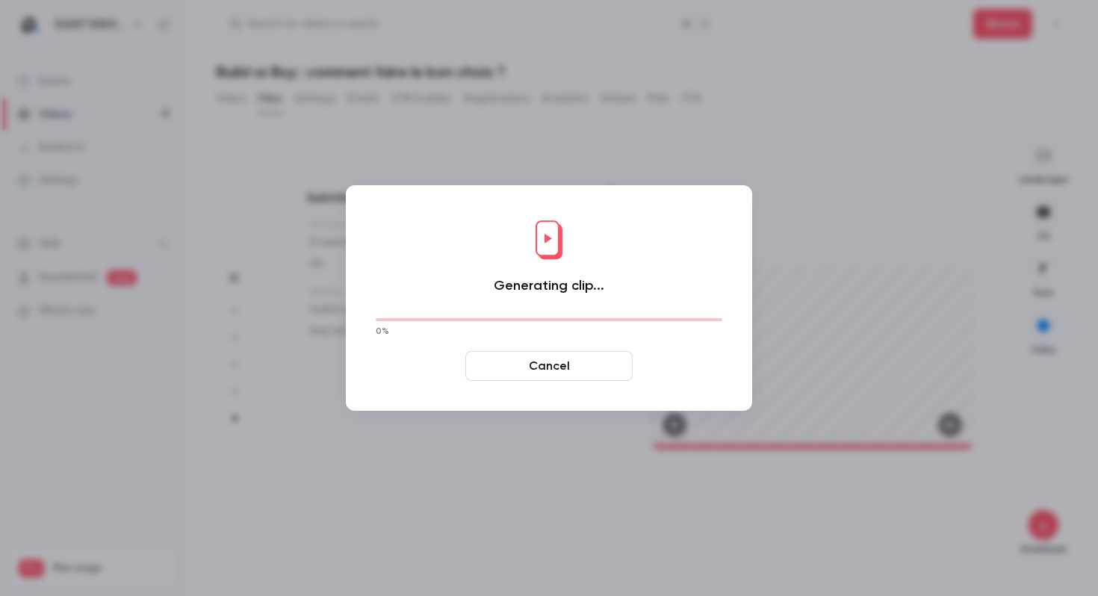
click at [519, 351] on button "Cancel" at bounding box center [548, 366] width 167 height 30
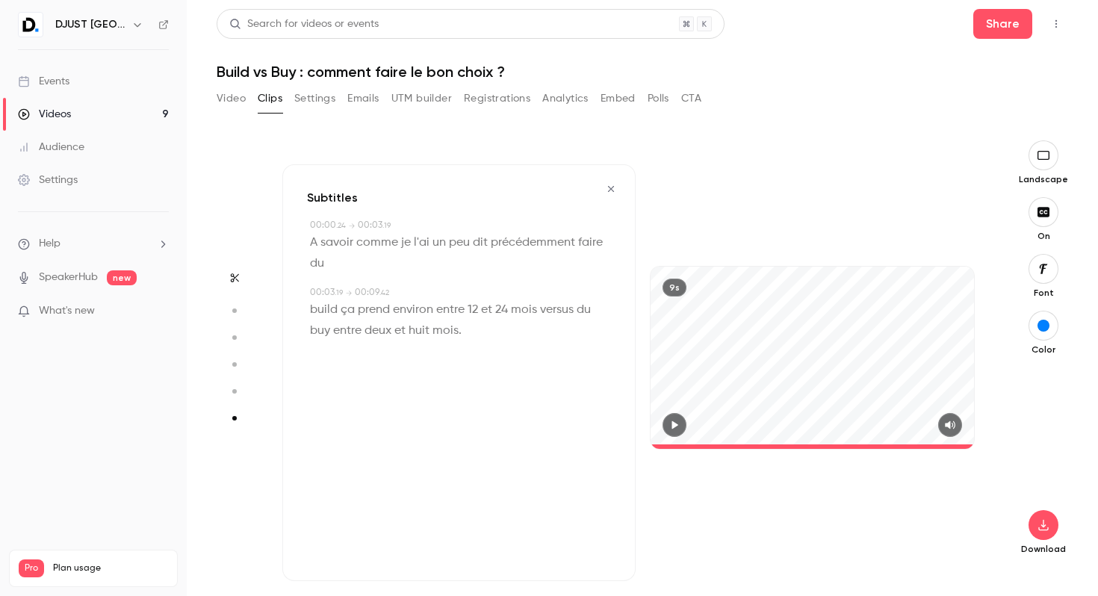
click at [1034, 511] on div "Download" at bounding box center [1042, 460] width 49 height 187
click at [1039, 523] on icon "button" at bounding box center [1043, 525] width 18 height 12
click at [928, 549] on span "Standard" at bounding box center [931, 551] width 171 height 16
type input "***"
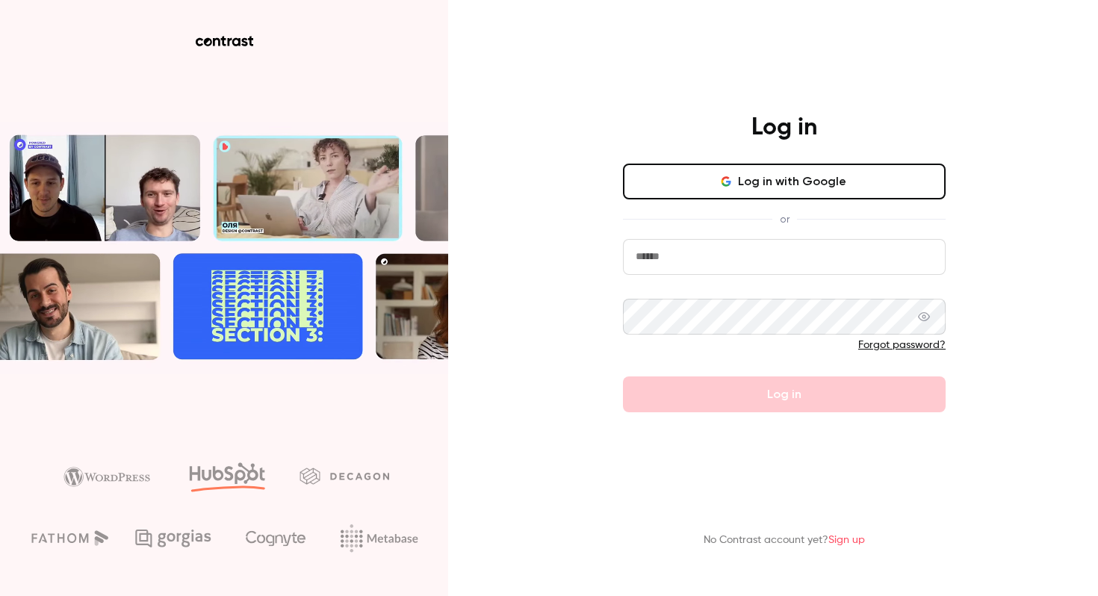
type input "**********"
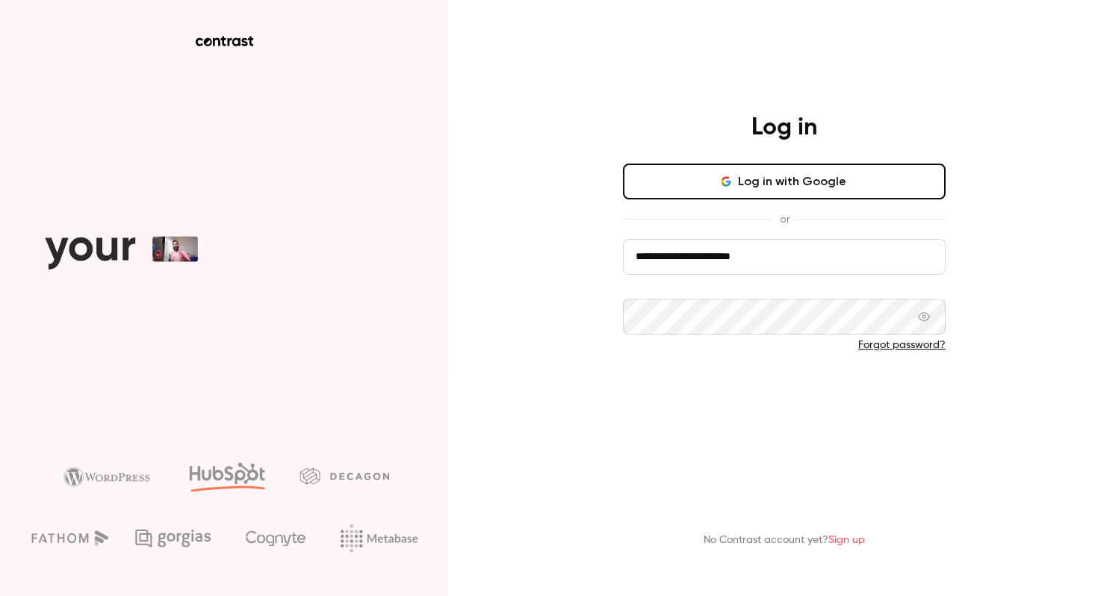
click at [771, 388] on button "Log in" at bounding box center [784, 394] width 323 height 36
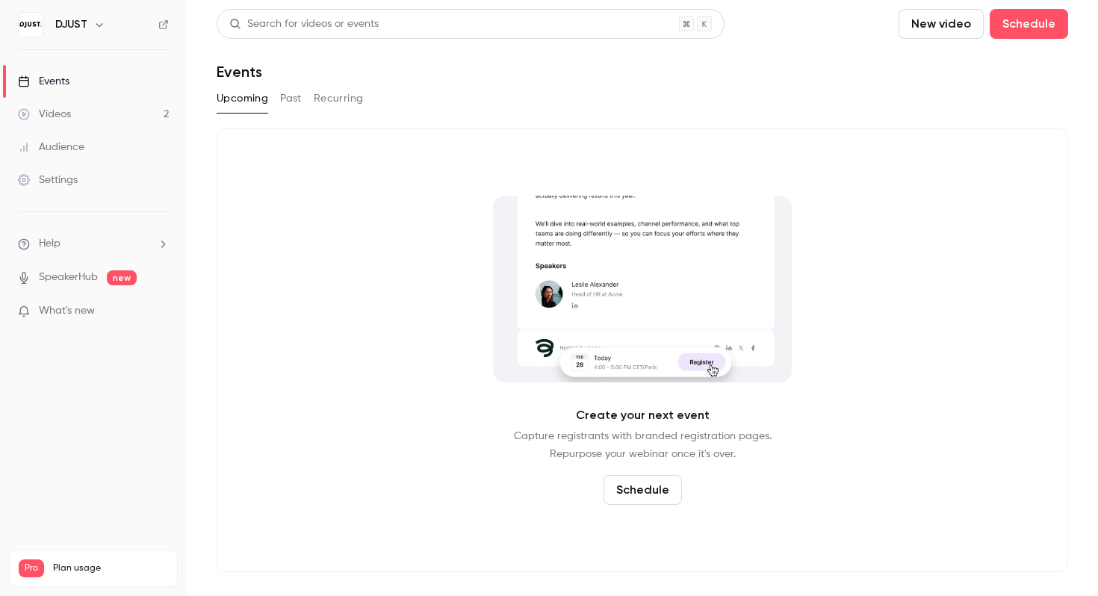
click at [79, 110] on link "Videos 2" at bounding box center [93, 114] width 187 height 33
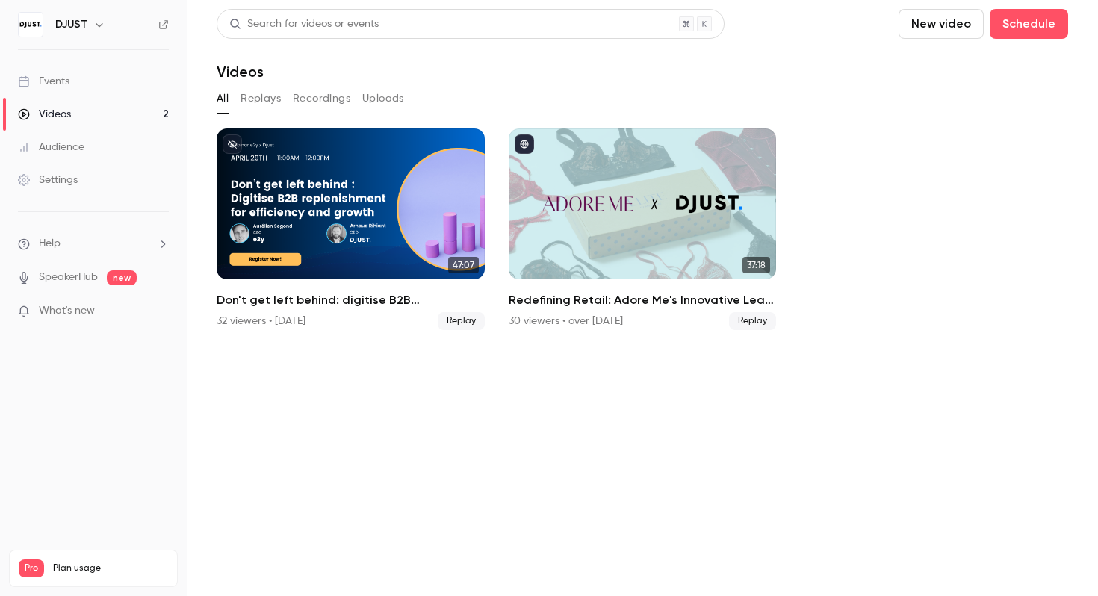
click at [246, 98] on button "Replays" at bounding box center [260, 99] width 40 height 24
click at [73, 83] on link "Events" at bounding box center [93, 81] width 187 height 33
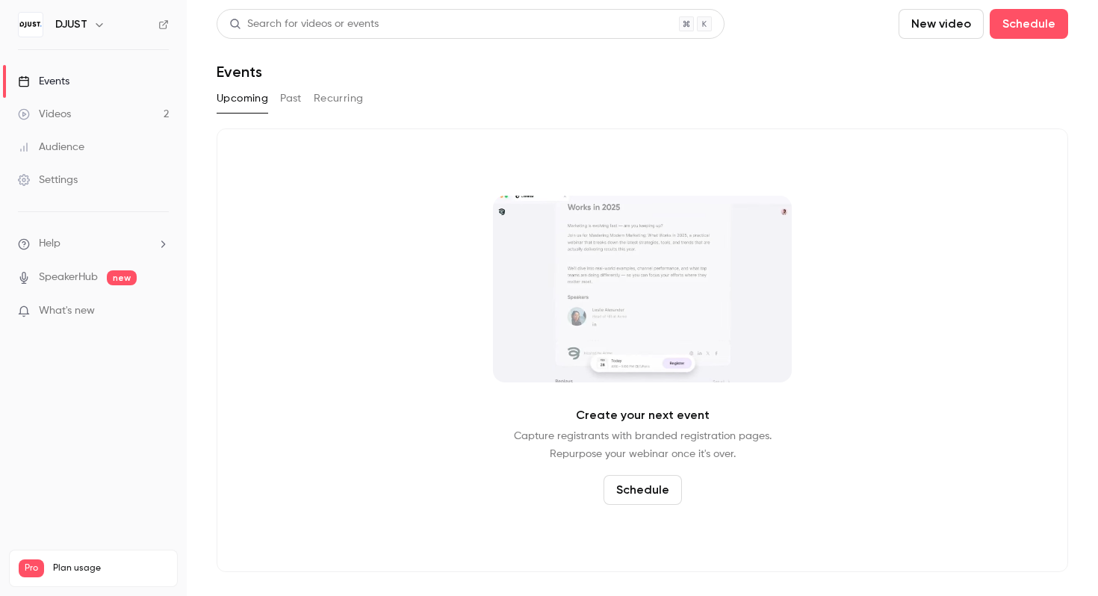
click at [290, 93] on button "Past" at bounding box center [291, 99] width 22 height 24
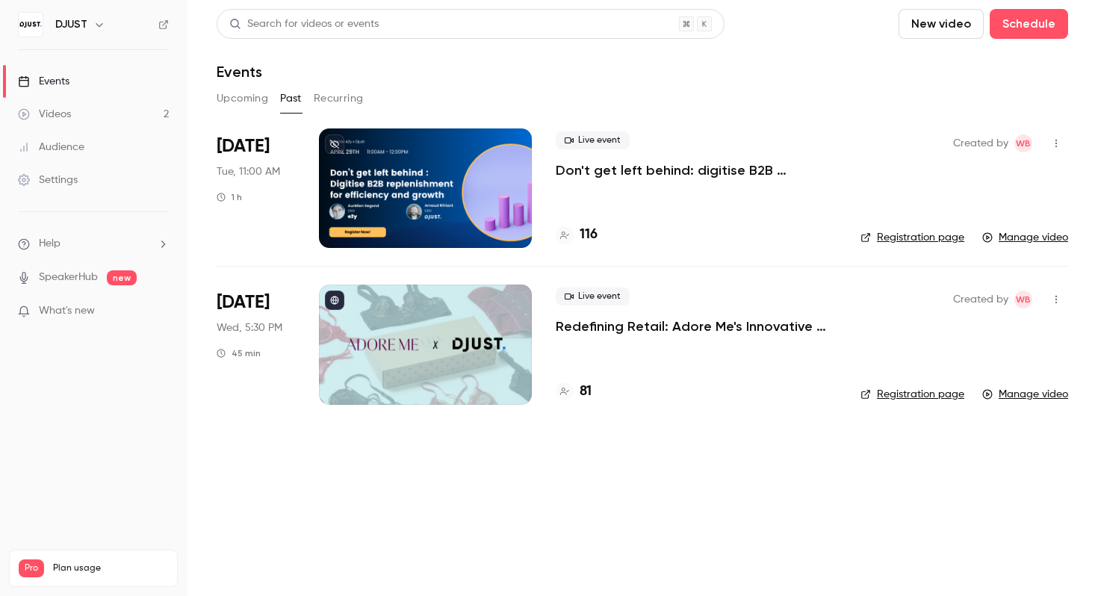
click at [22, 25] on img at bounding box center [31, 25] width 24 height 24
click at [82, 106] on link "Videos 2" at bounding box center [93, 114] width 187 height 33
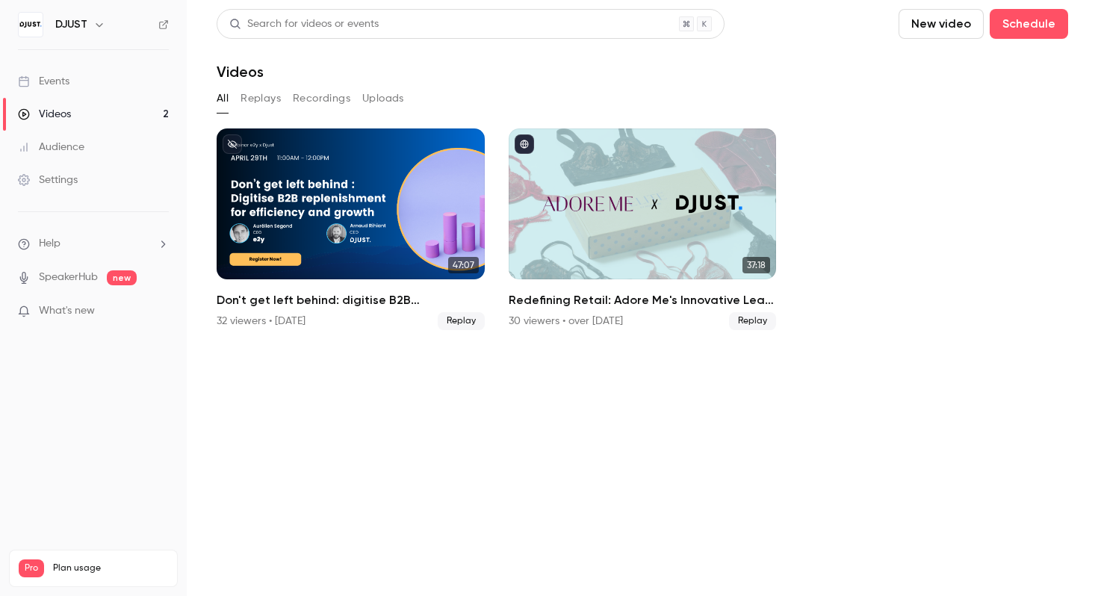
click at [317, 102] on button "Recordings" at bounding box center [321, 99] width 57 height 24
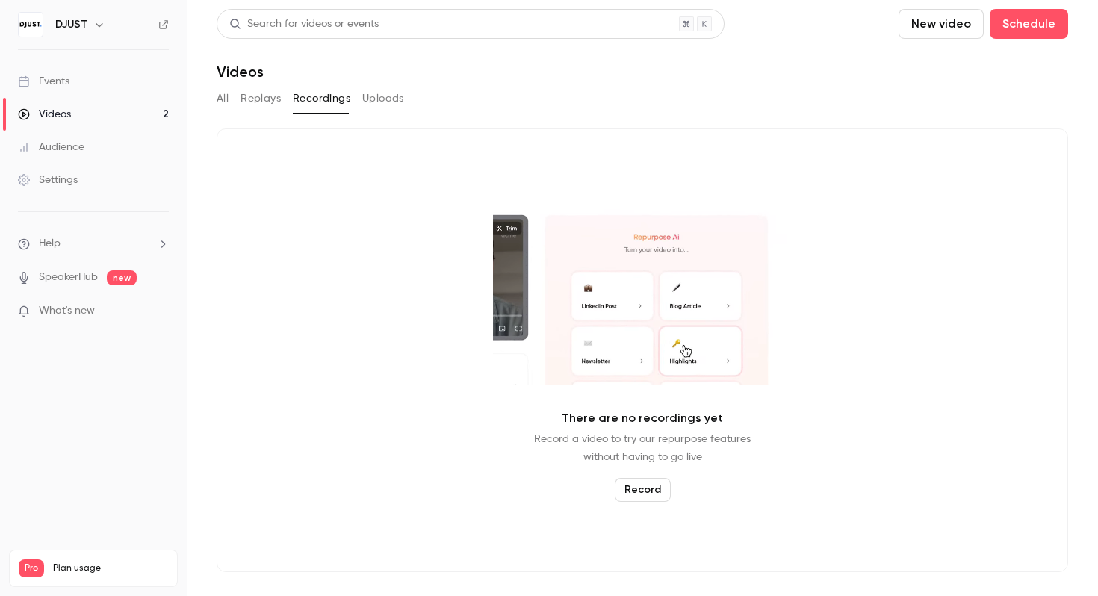
click at [277, 101] on button "Replays" at bounding box center [260, 99] width 40 height 24
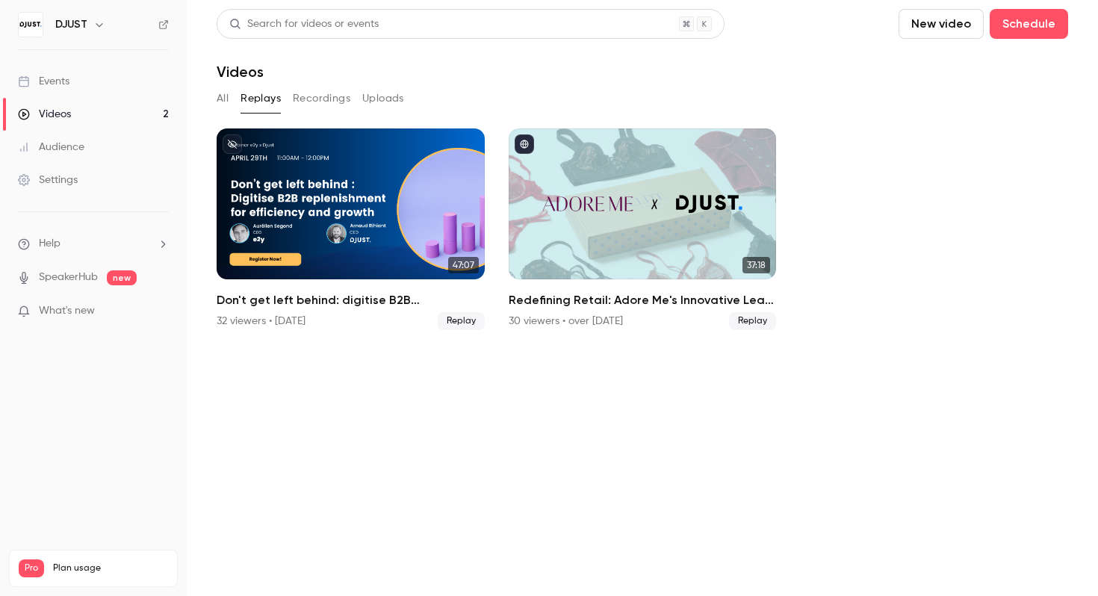
click at [82, 33] on div "DJUST" at bounding box center [100, 25] width 91 height 18
click at [82, 26] on h6 "DJUST" at bounding box center [71, 24] width 32 height 15
click at [99, 26] on icon "button" at bounding box center [99, 25] width 7 height 4
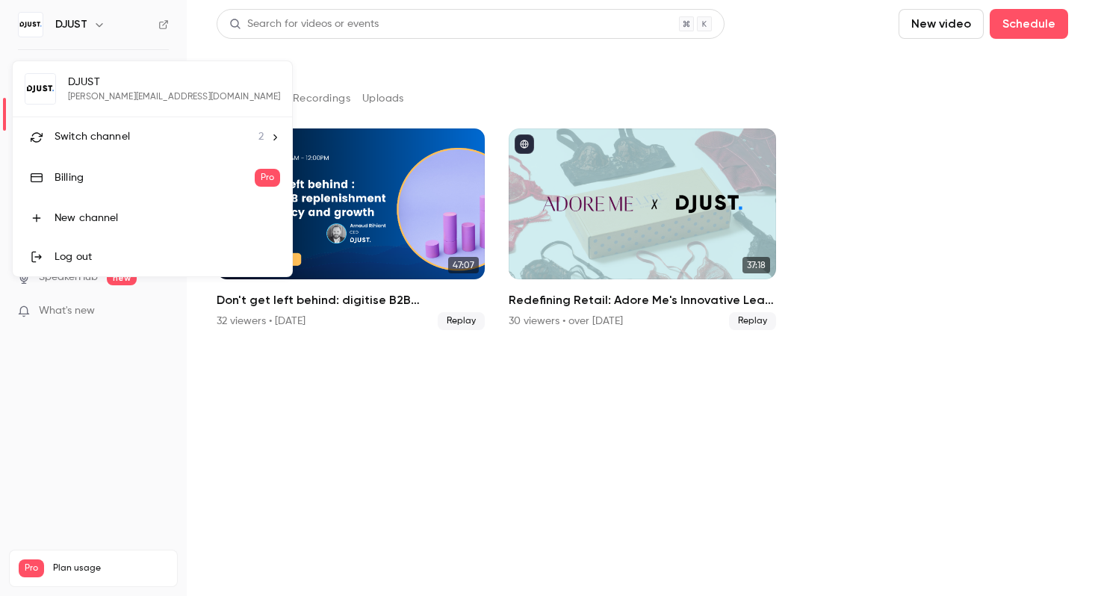
click at [131, 126] on li "Switch channel 2" at bounding box center [152, 137] width 279 height 40
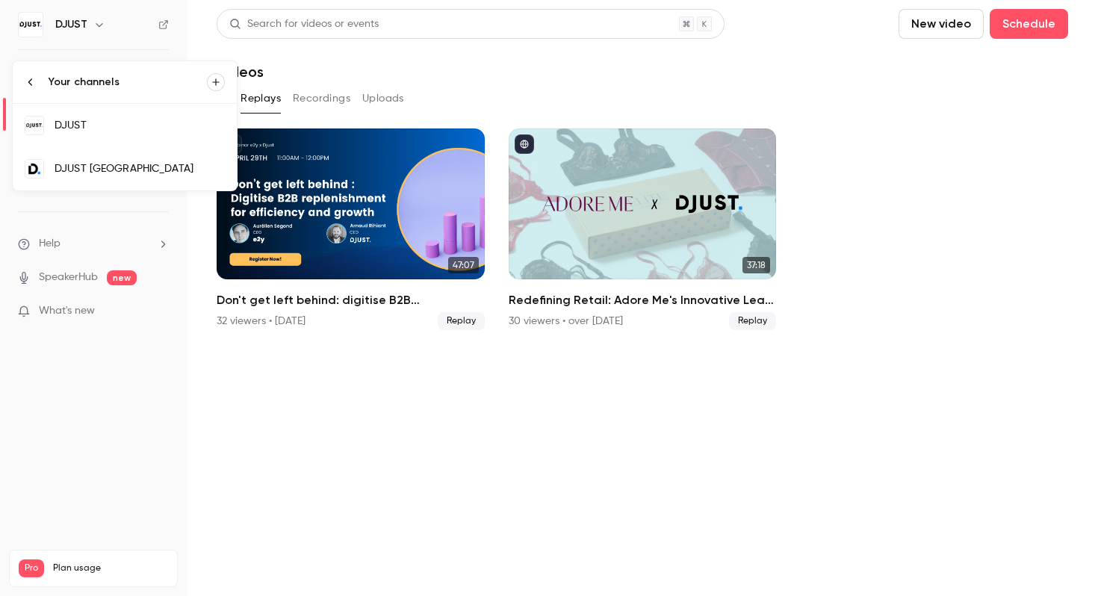
click at [136, 162] on div "DJUST [GEOGRAPHIC_DATA]" at bounding box center [140, 168] width 170 height 15
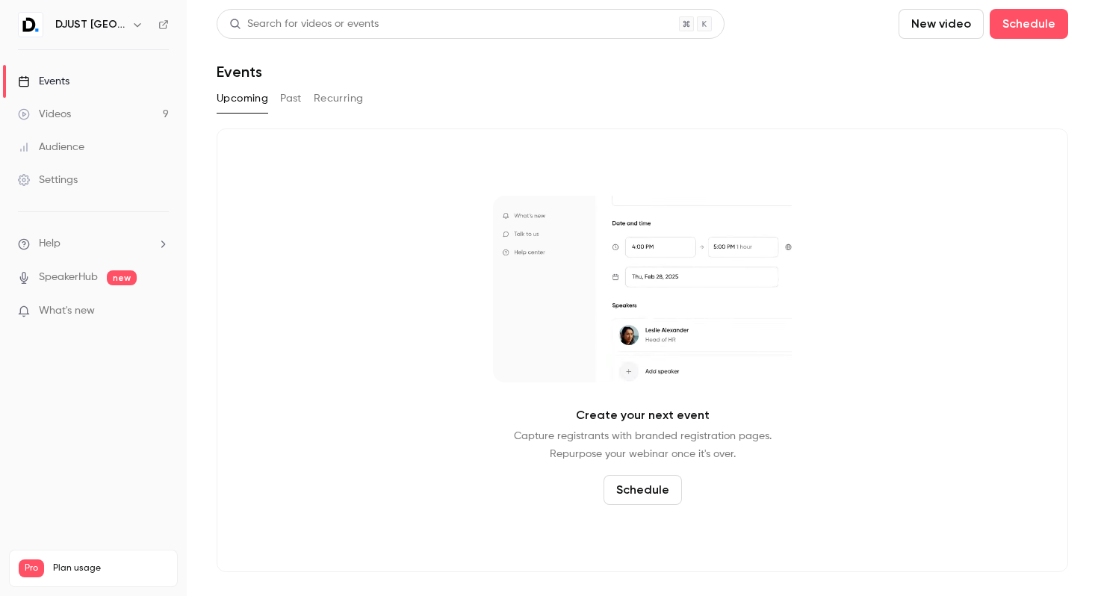
click at [288, 111] on div "Upcoming Past Recurring" at bounding box center [642, 102] width 851 height 30
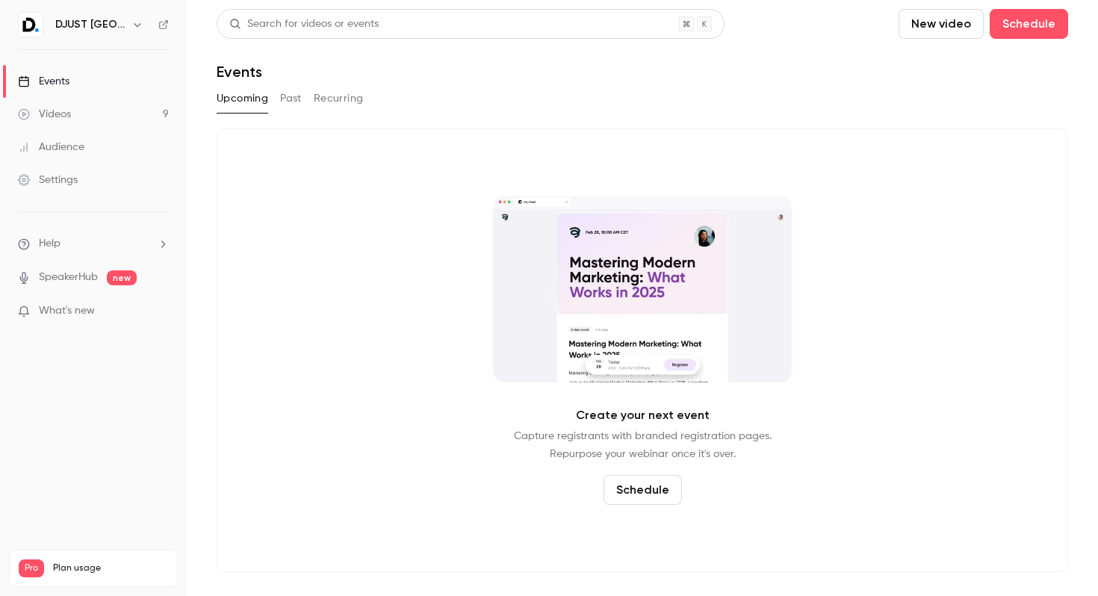
click at [290, 99] on button "Past" at bounding box center [291, 99] width 22 height 24
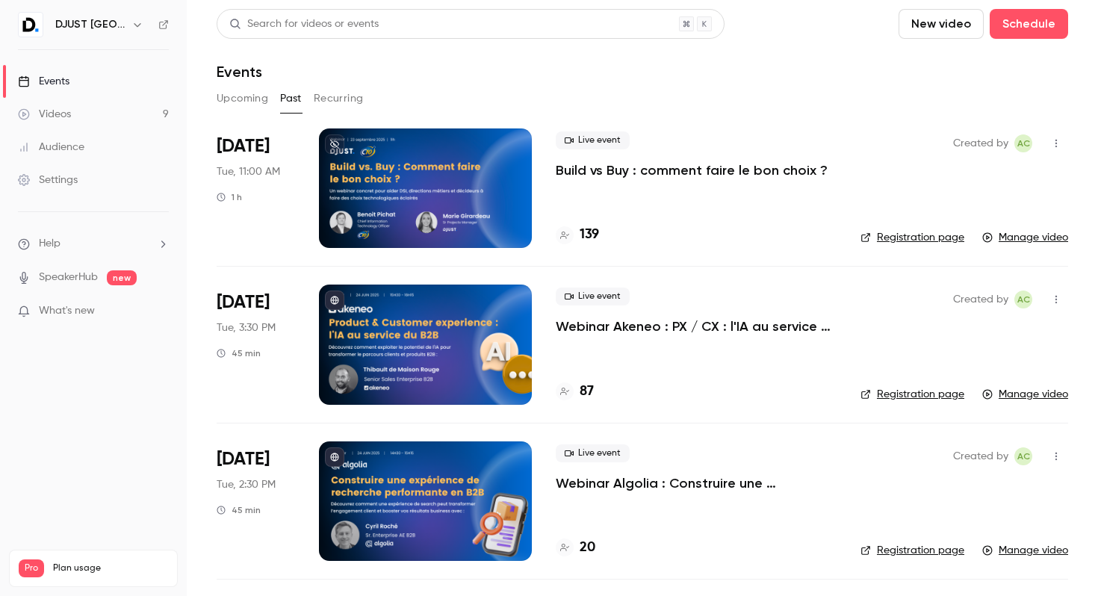
click at [458, 153] on div at bounding box center [425, 187] width 213 height 119
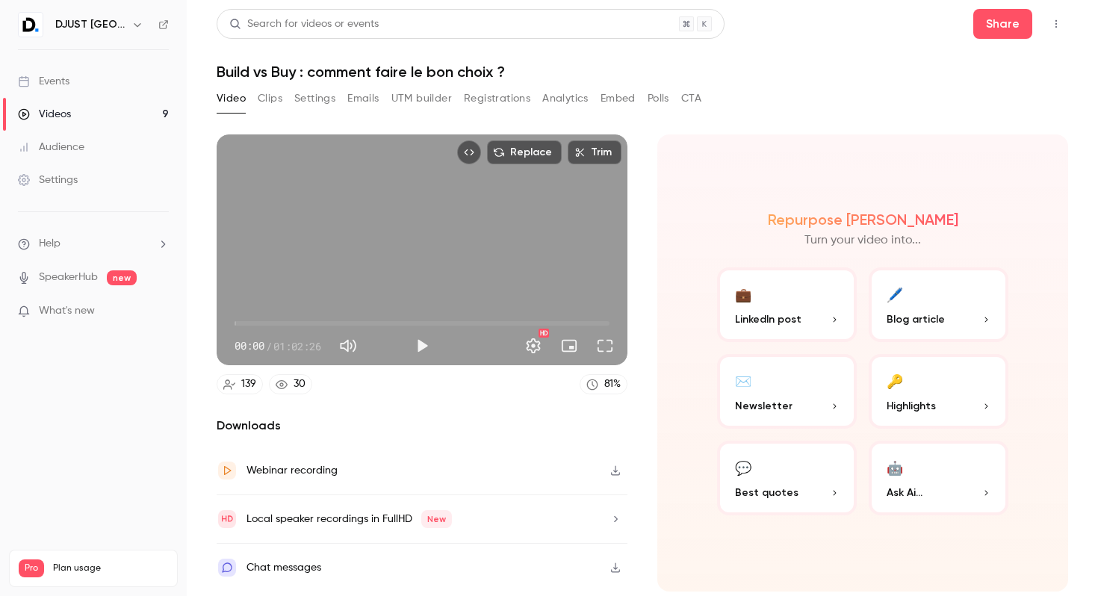
click at [766, 103] on div "Video Clips Settings Emails UTM builder Registrations Analytics Embed Polls CTA" at bounding box center [642, 102] width 851 height 30
click at [252, 104] on div "Video Clips Settings Emails UTM builder Registrations Analytics Embed Polls CTA" at bounding box center [459, 99] width 485 height 24
click at [261, 104] on button "Clips" at bounding box center [270, 99] width 25 height 24
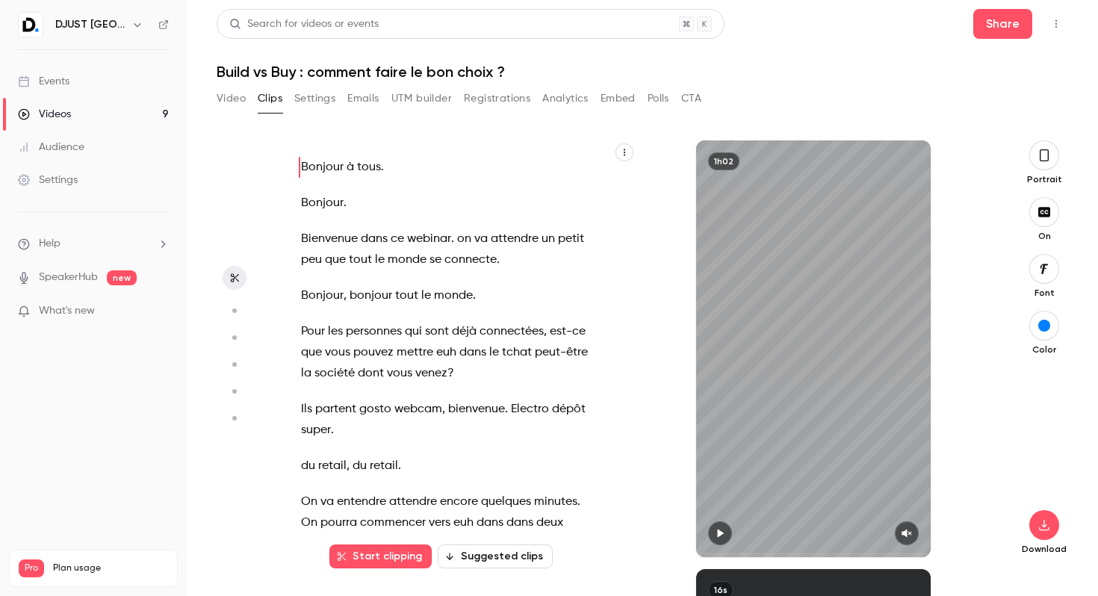
click at [217, 103] on button "Video" at bounding box center [231, 99] width 29 height 24
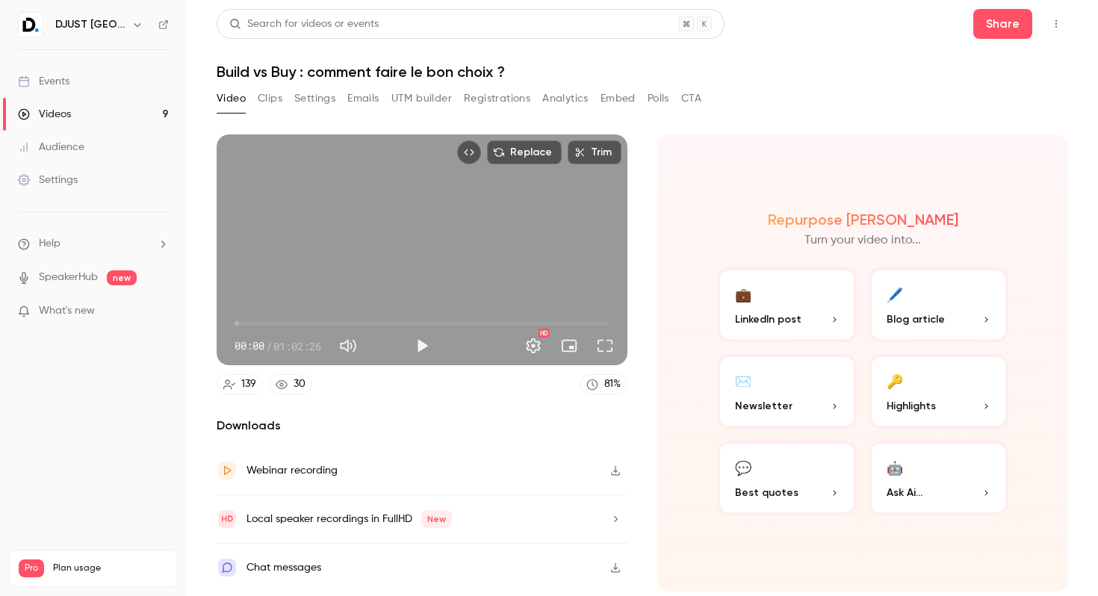
click at [774, 311] on span "LinkedIn post" at bounding box center [768, 319] width 66 height 16
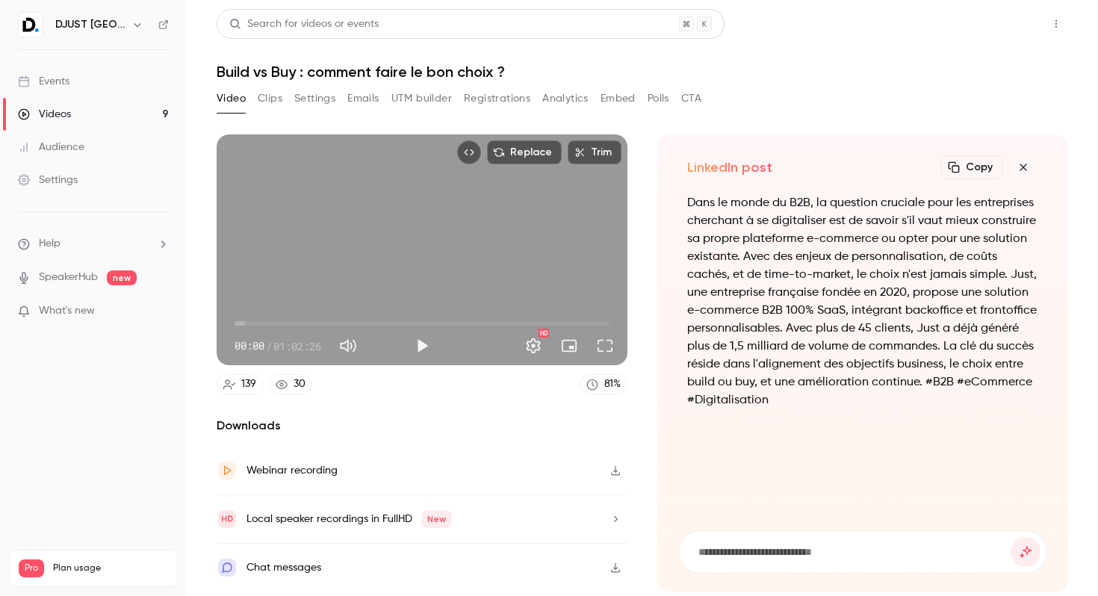
click at [1000, 27] on button "Share" at bounding box center [1002, 24] width 59 height 30
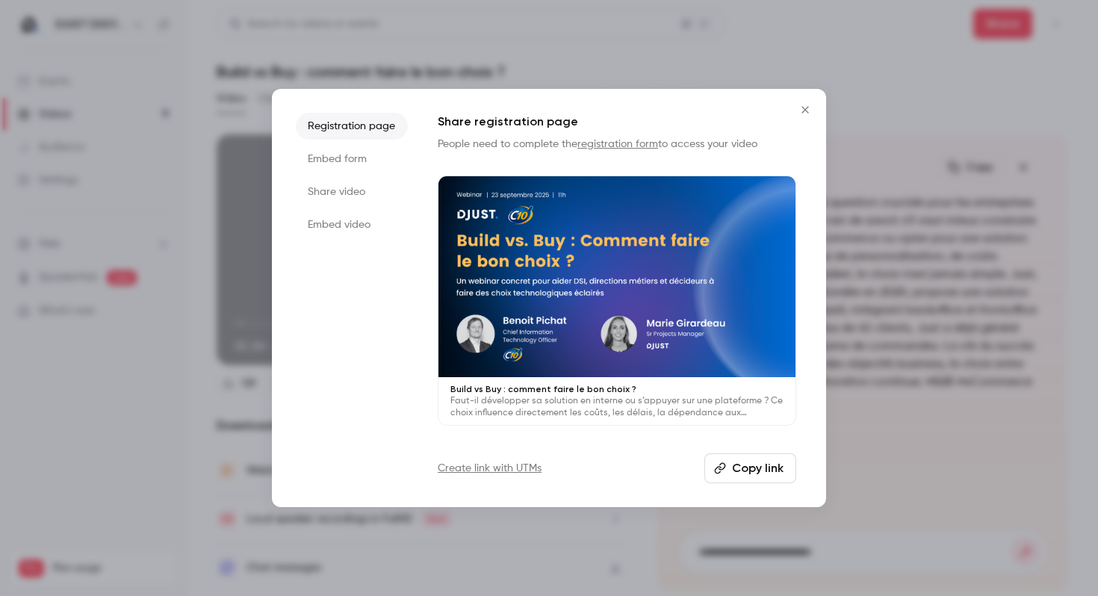
click at [785, 467] on button "Copy link" at bounding box center [750, 468] width 92 height 30
click at [741, 461] on button "Copy link" at bounding box center [750, 468] width 92 height 30
click at [735, 471] on button "Copy link" at bounding box center [750, 468] width 92 height 30
click at [797, 111] on icon "Close" at bounding box center [805, 110] width 18 height 12
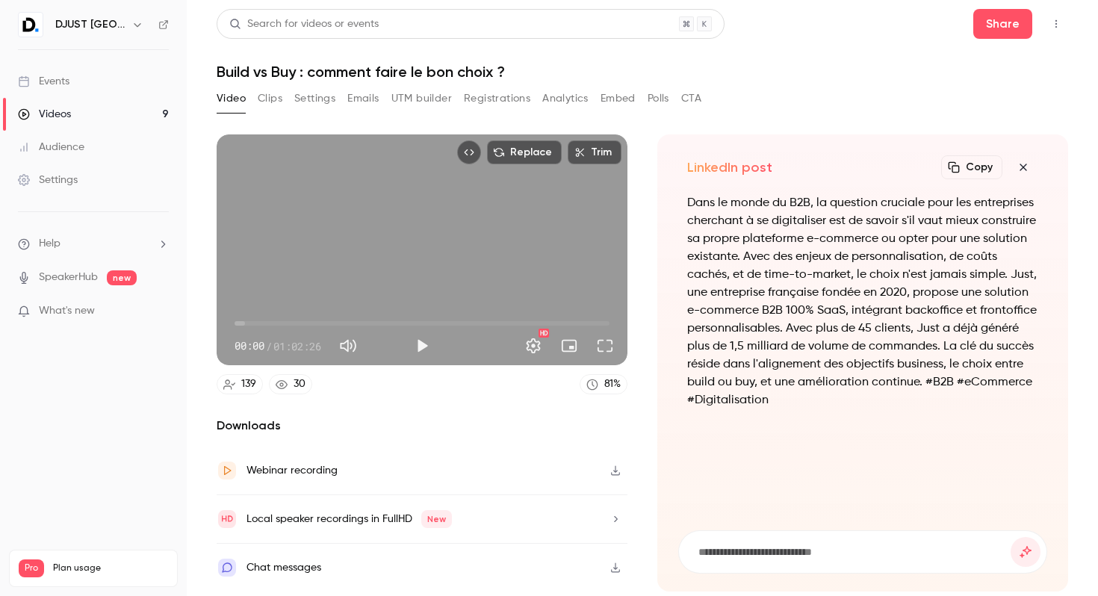
click at [273, 102] on button "Clips" at bounding box center [270, 99] width 25 height 24
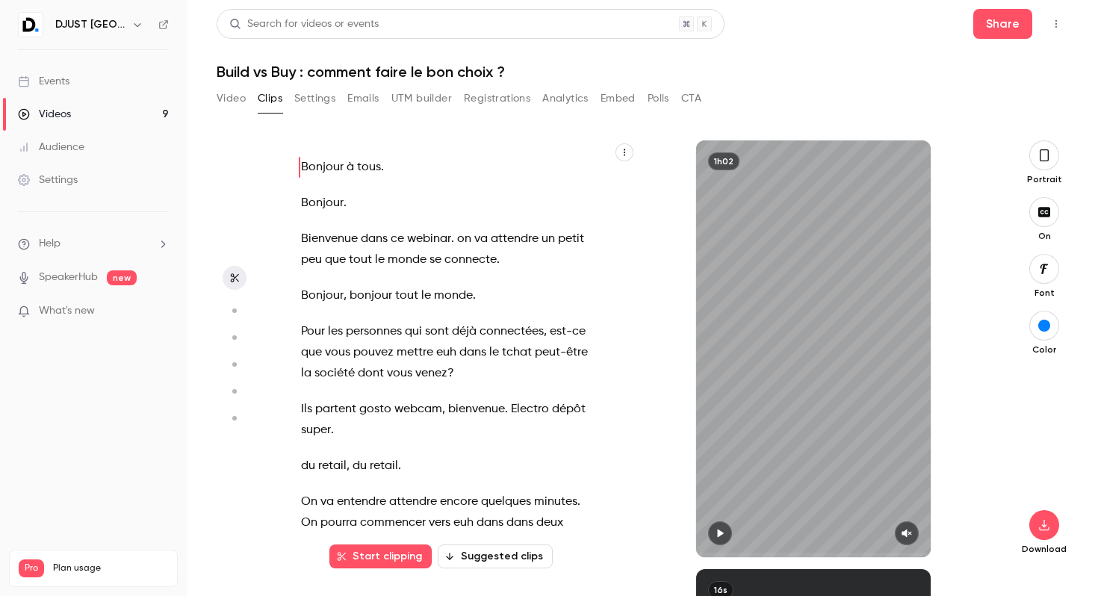
click at [1048, 146] on button "button" at bounding box center [1044, 155] width 30 height 30
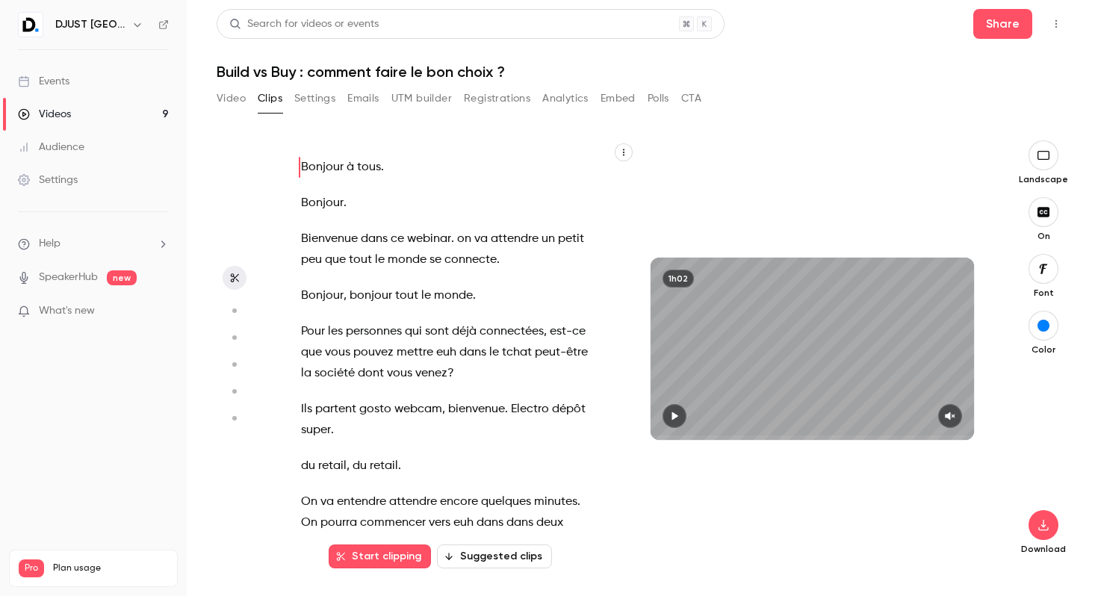
click at [393, 550] on button "Start clipping" at bounding box center [380, 556] width 102 height 24
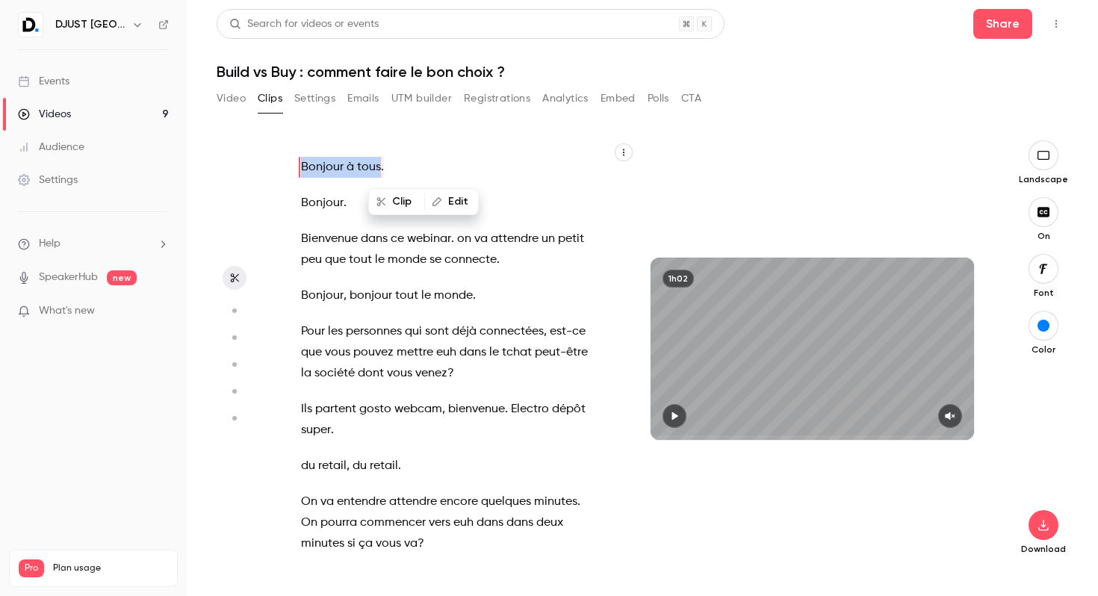
click at [508, 153] on div "Bonjour à tous . Bonjour . Bienvenue dans ce webinar . on va attendre un petit …" at bounding box center [458, 348] width 353 height 417
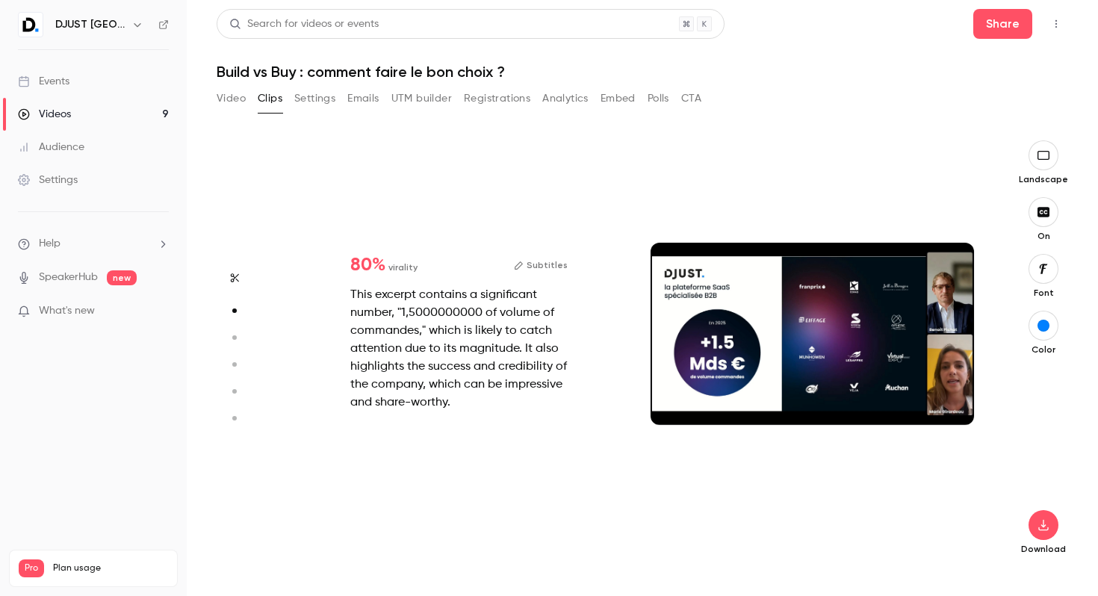
scroll to position [429, 0]
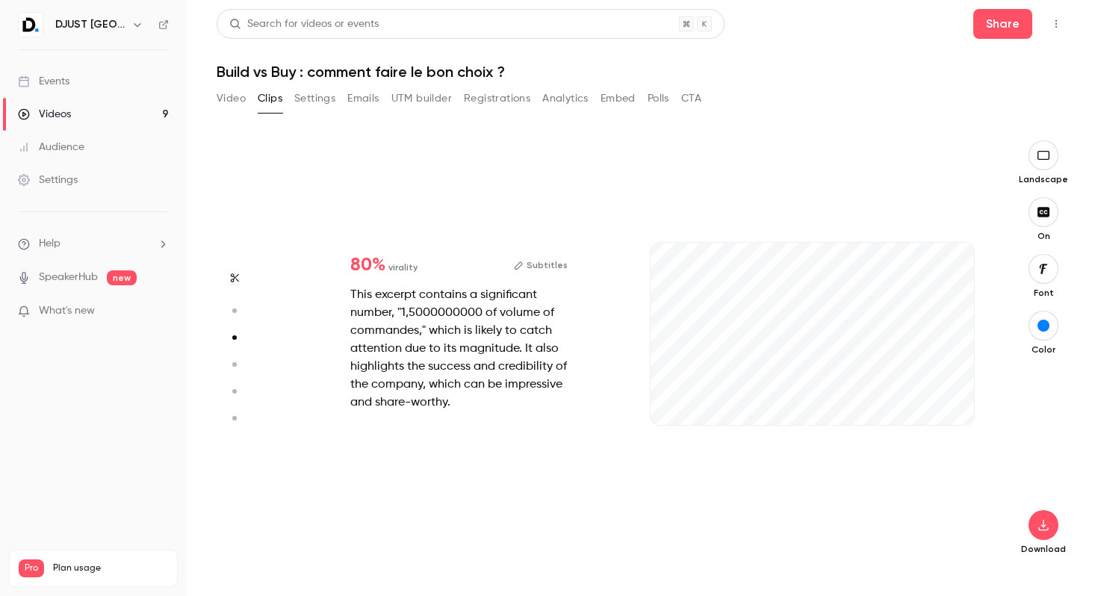
type input "*"
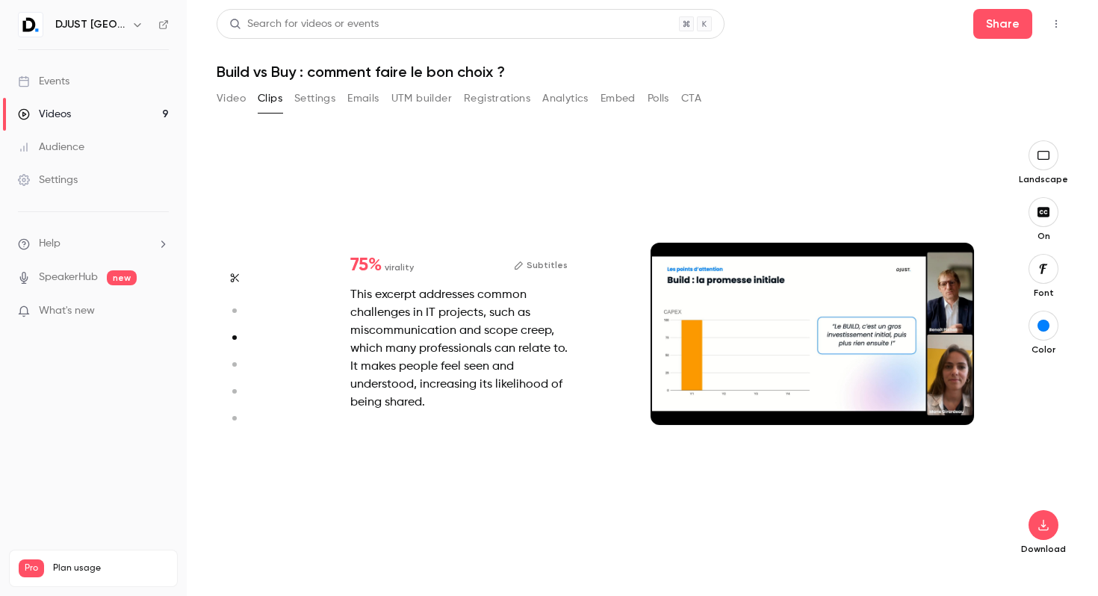
type input "*"
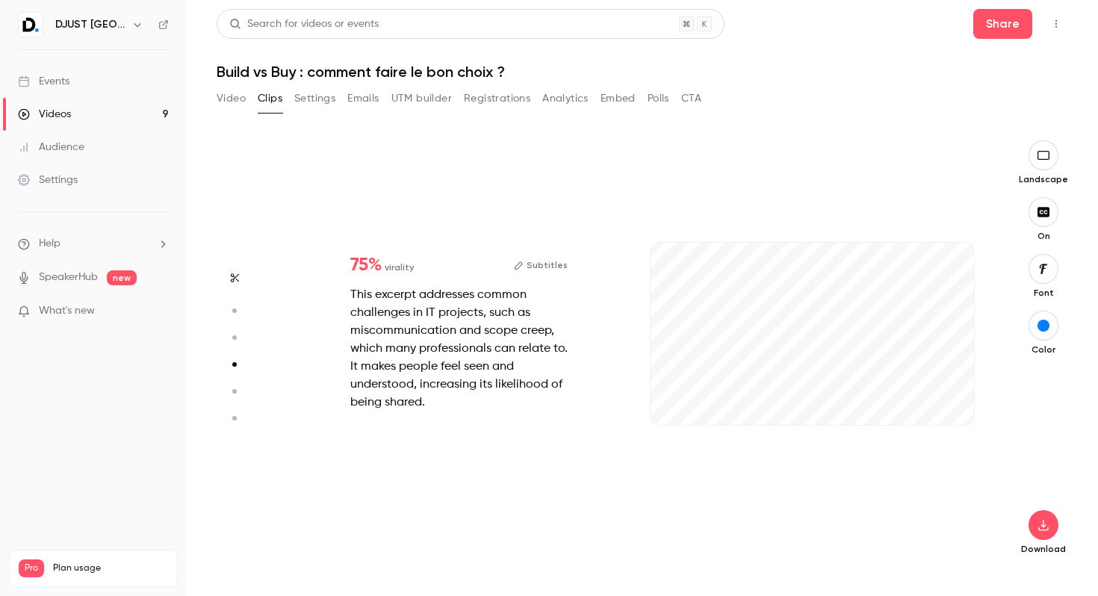
scroll to position [1286, 0]
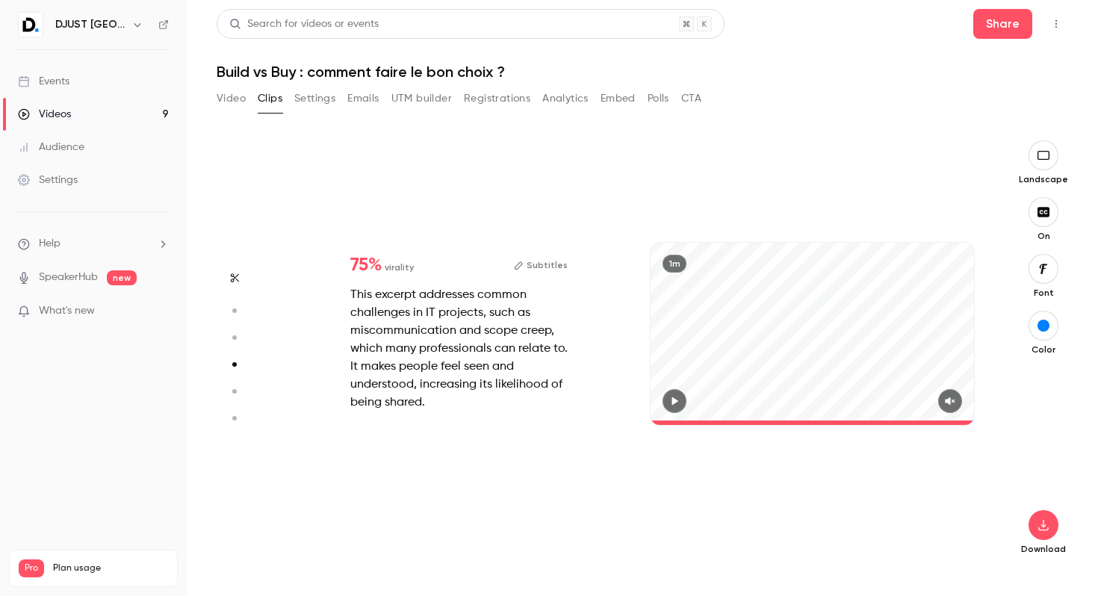
type input "****"
